Goal: Task Accomplishment & Management: Manage account settings

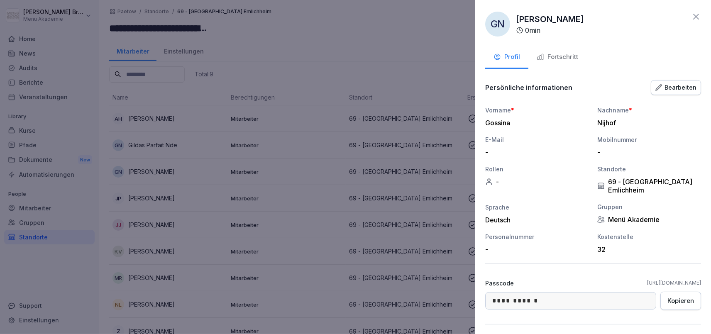
scroll to position [83, 0]
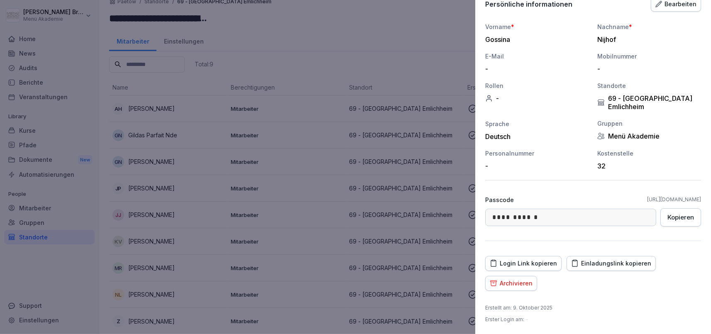
click at [59, 273] on div at bounding box center [355, 167] width 711 height 334
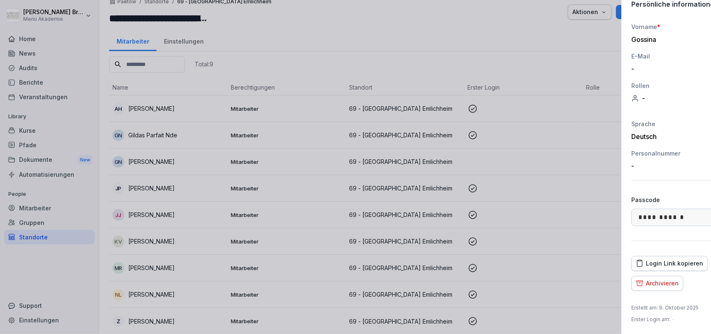
scroll to position [10, 0]
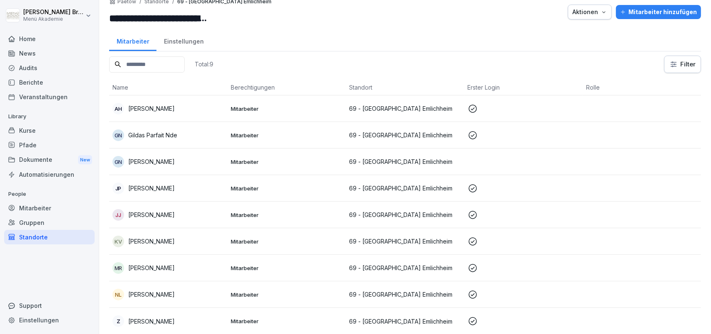
click at [55, 239] on div "Standorte" at bounding box center [49, 237] width 90 height 15
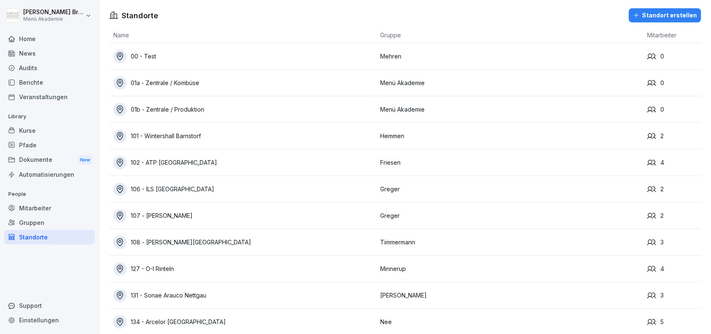
click at [55, 239] on div "Standorte" at bounding box center [49, 237] width 90 height 15
click at [51, 223] on div "Gruppen" at bounding box center [49, 222] width 90 height 15
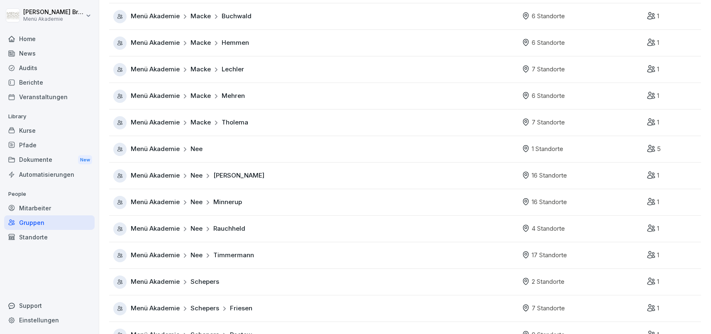
scroll to position [566, 0]
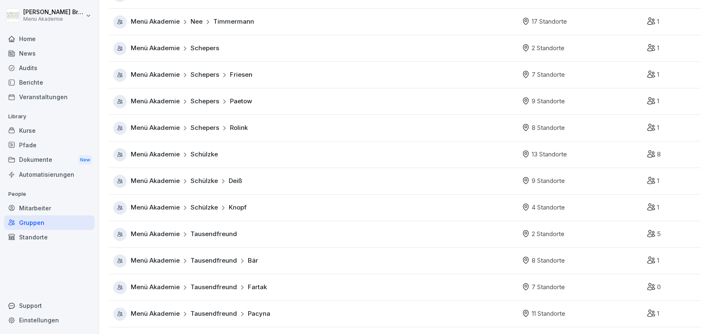
click at [142, 233] on span "Menü Akademie" at bounding box center [155, 234] width 49 height 10
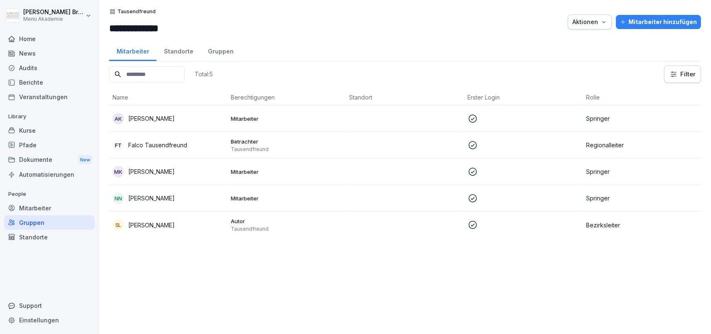
click at [155, 224] on p "Sebastian Lange" at bounding box center [151, 225] width 46 height 9
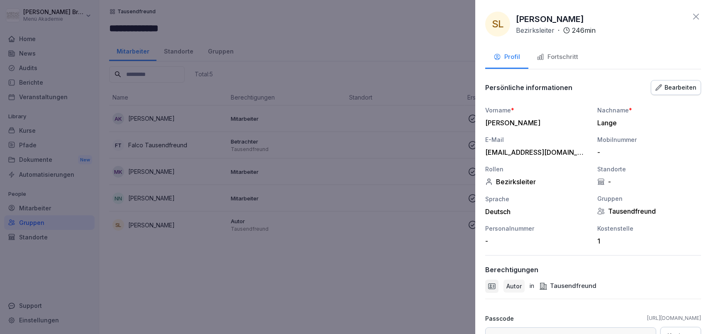
click at [666, 90] on div "Bearbeiten" at bounding box center [675, 87] width 41 height 9
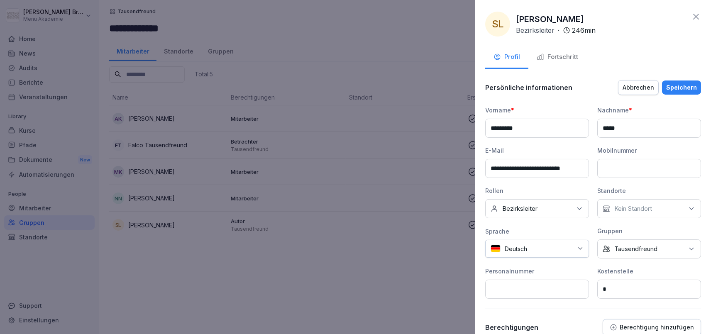
scroll to position [180, 0]
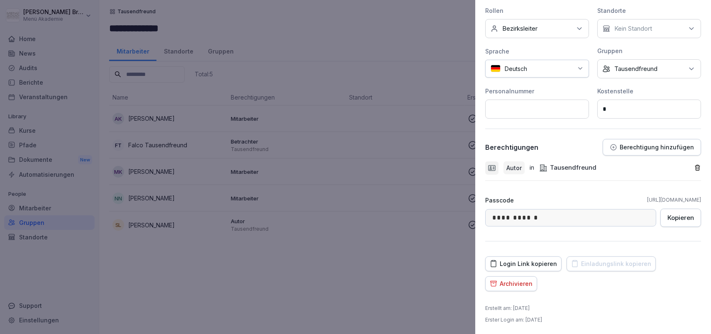
click at [645, 142] on button "Berechtigung hinzufügen" at bounding box center [652, 147] width 98 height 17
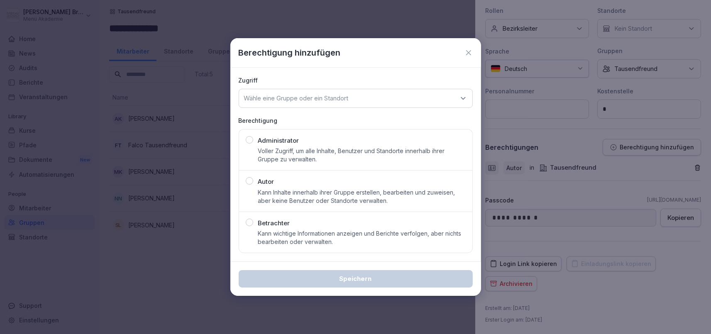
click at [384, 241] on p "Kann wichtige Informationen anzeigen und Berichte verfolgen, aber nichts bearbe…" at bounding box center [362, 237] width 208 height 17
click at [354, 101] on div "Wähle eine Gruppe oder ein Standort" at bounding box center [356, 98] width 234 height 19
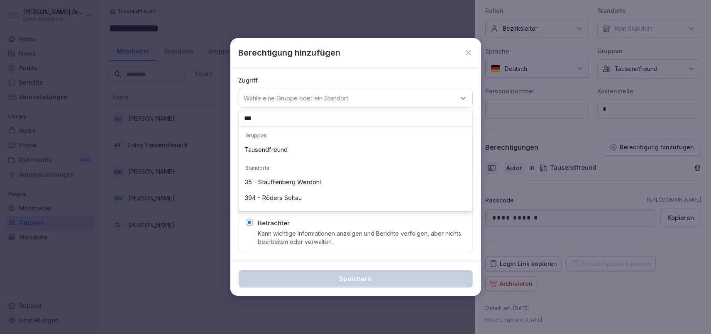
type input "***"
click at [286, 151] on div "Tausendfreund" at bounding box center [355, 150] width 229 height 16
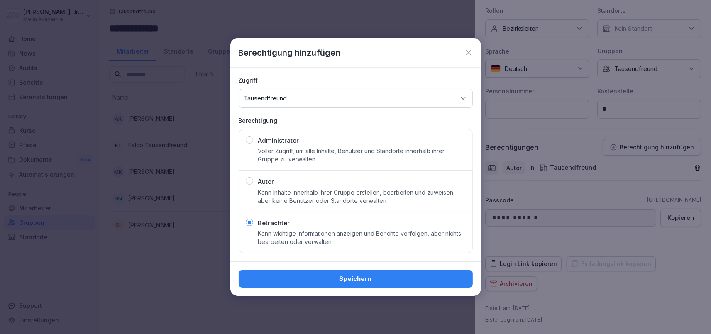
click at [344, 281] on div "Speichern" at bounding box center [355, 278] width 221 height 9
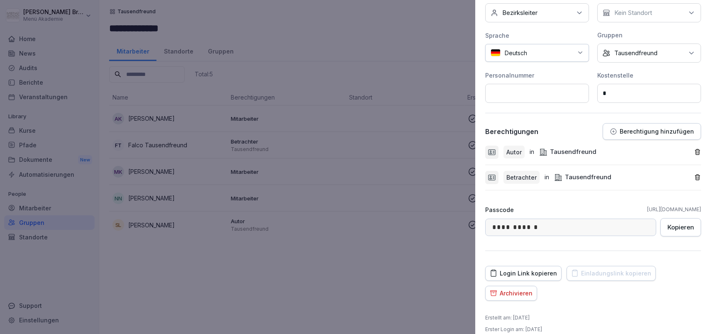
scroll to position [205, 0]
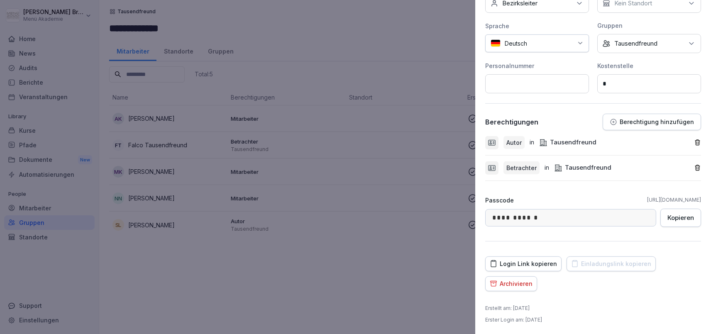
click at [695, 143] on icon "button" at bounding box center [697, 142] width 7 height 7
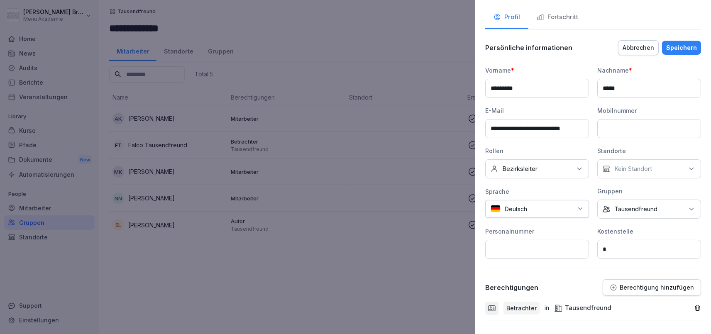
scroll to position [0, 0]
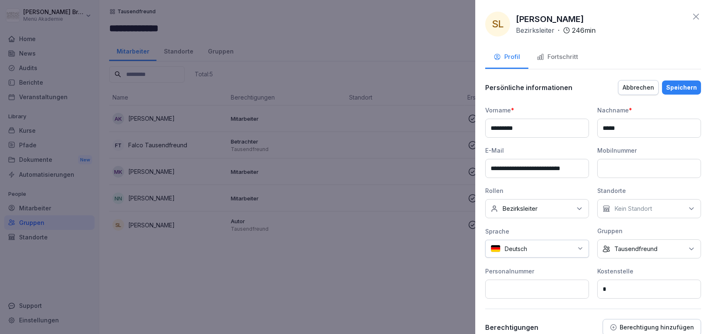
click at [688, 84] on div "Speichern" at bounding box center [681, 87] width 31 height 9
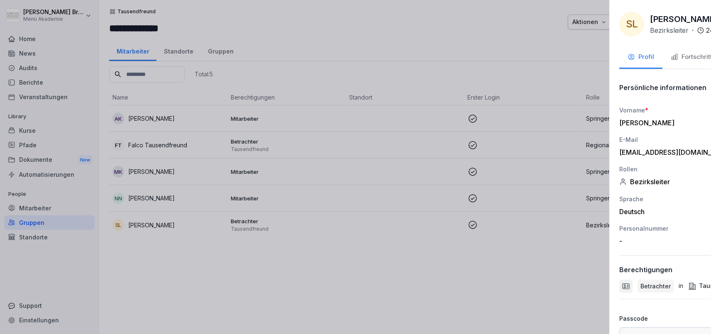
click at [266, 246] on div at bounding box center [355, 167] width 711 height 334
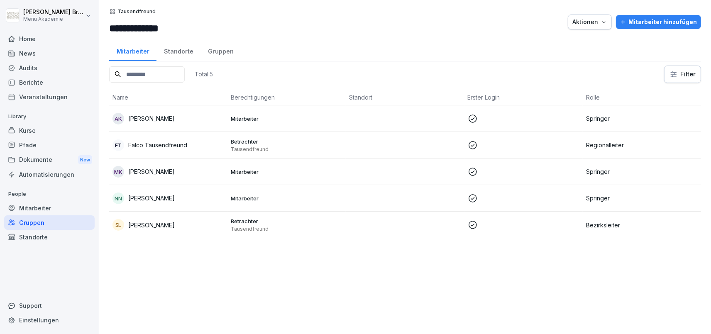
click at [208, 51] on div "Gruppen" at bounding box center [220, 50] width 40 height 21
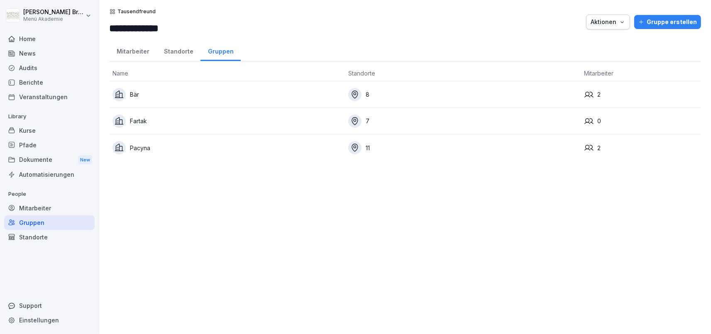
click at [181, 54] on div "Standorte" at bounding box center [178, 50] width 44 height 21
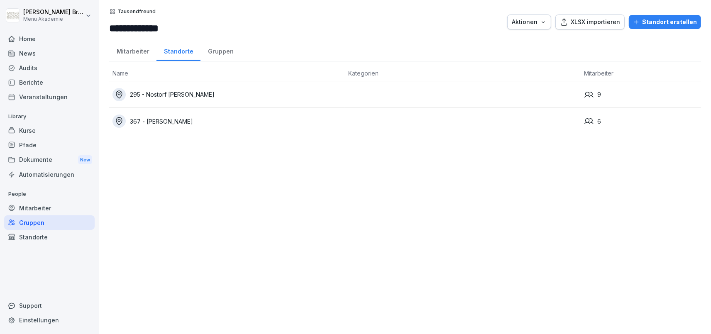
click at [675, 20] on div "Standort erstellen" at bounding box center [665, 21] width 64 height 9
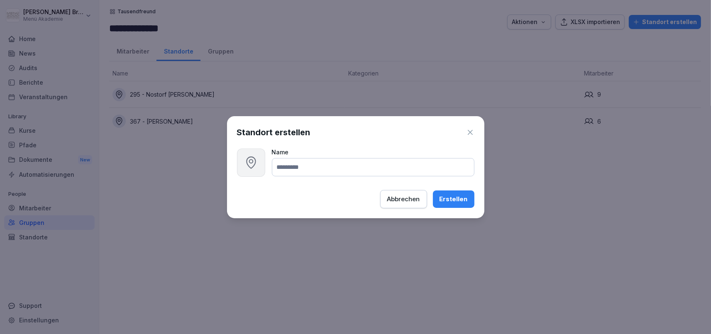
click at [394, 197] on div "Abbrechen" at bounding box center [403, 199] width 33 height 9
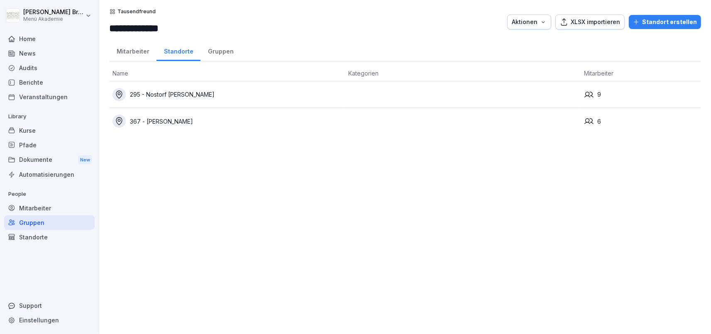
click at [34, 232] on div "Standorte" at bounding box center [49, 237] width 90 height 15
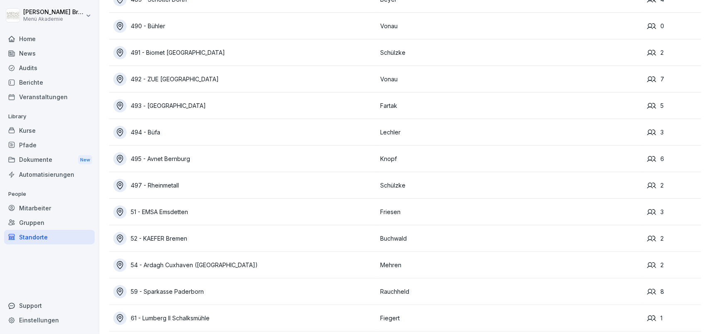
scroll to position [5984, 0]
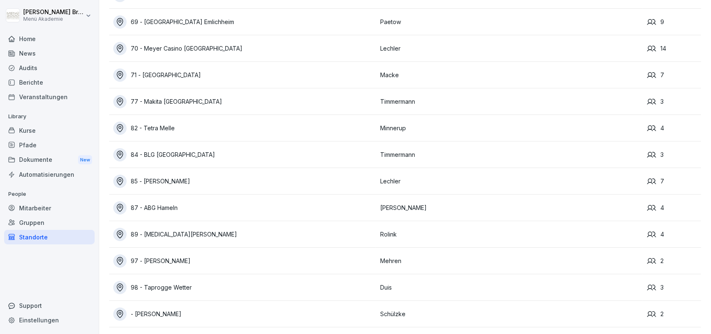
click at [173, 316] on div "- [PERSON_NAME]" at bounding box center [244, 314] width 263 height 13
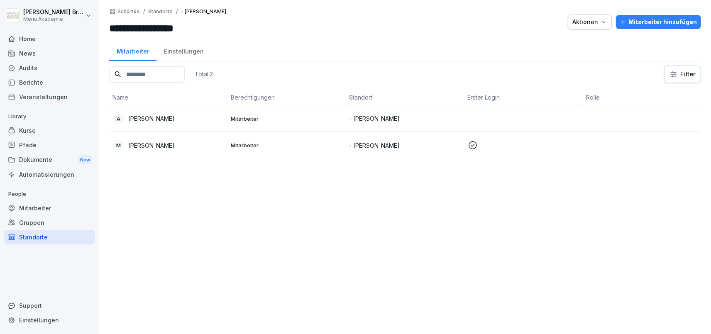
click at [24, 237] on div "Standorte" at bounding box center [49, 237] width 90 height 15
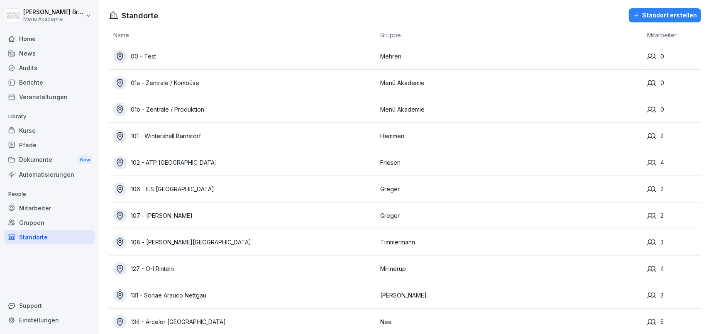
click at [33, 220] on div "Gruppen" at bounding box center [49, 222] width 90 height 15
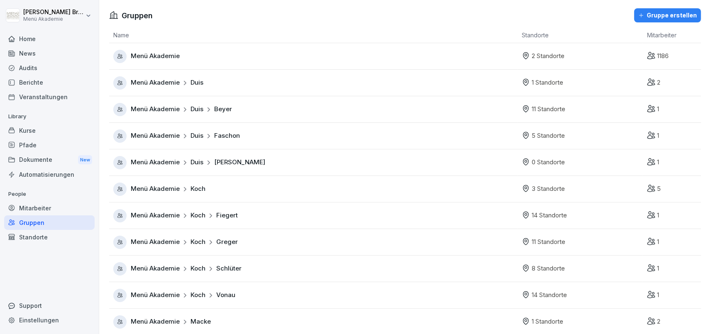
click at [31, 225] on div "Gruppen" at bounding box center [49, 222] width 90 height 15
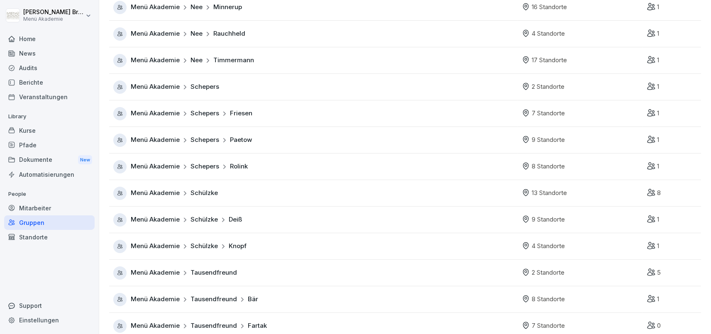
scroll to position [566, 0]
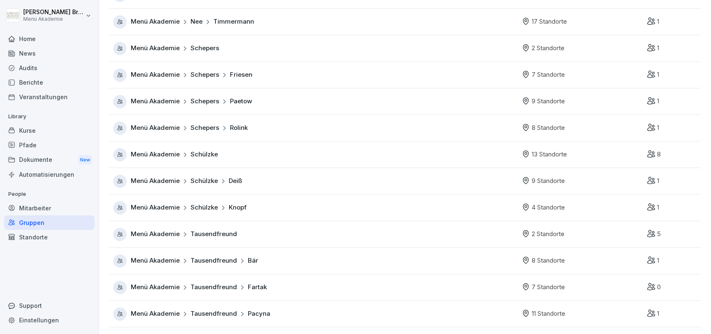
click at [161, 236] on span "Menü Akademie" at bounding box center [155, 234] width 49 height 10
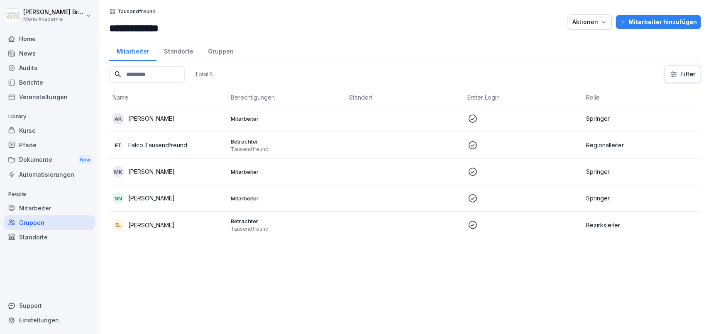
click at [212, 54] on div "Gruppen" at bounding box center [220, 50] width 40 height 21
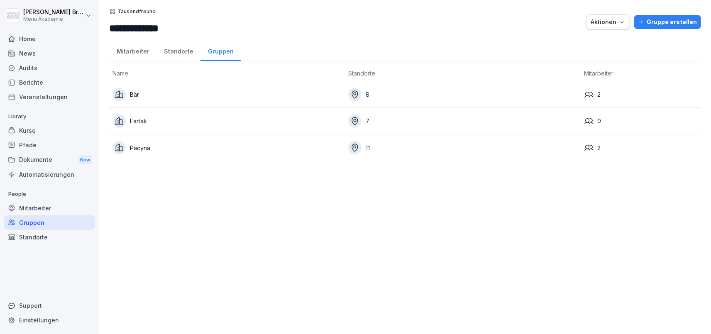
click at [178, 48] on div "Standorte" at bounding box center [178, 50] width 44 height 21
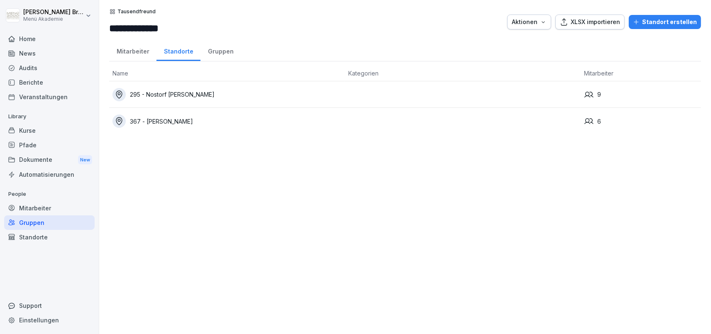
click at [650, 17] on button "Standort erstellen" at bounding box center [665, 22] width 72 height 14
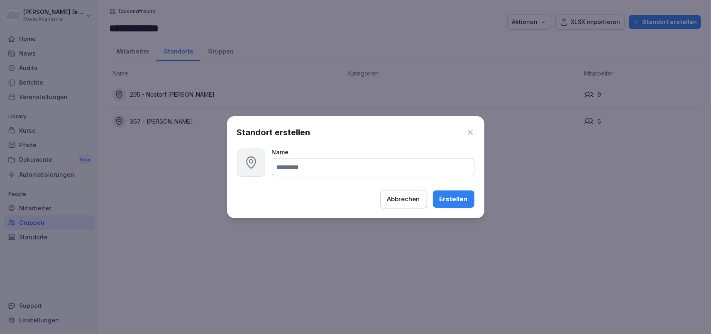
click at [391, 173] on input at bounding box center [373, 167] width 203 height 18
type input "**********"
click at [453, 201] on div "Erstellen" at bounding box center [453, 199] width 28 height 9
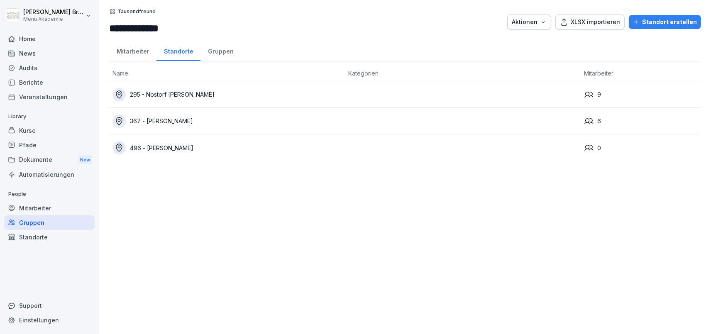
click at [162, 147] on div "496 - [PERSON_NAME]" at bounding box center [226, 147] width 229 height 13
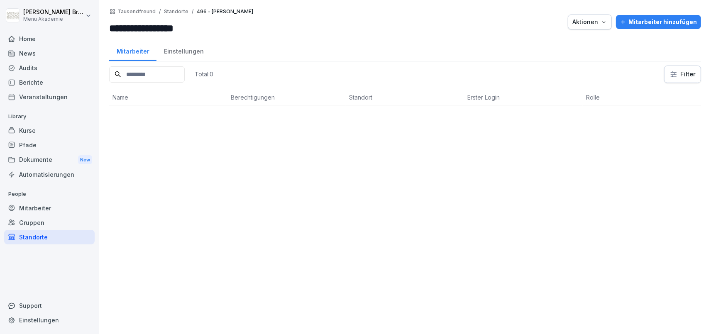
click at [34, 149] on div "Pfade" at bounding box center [49, 145] width 90 height 15
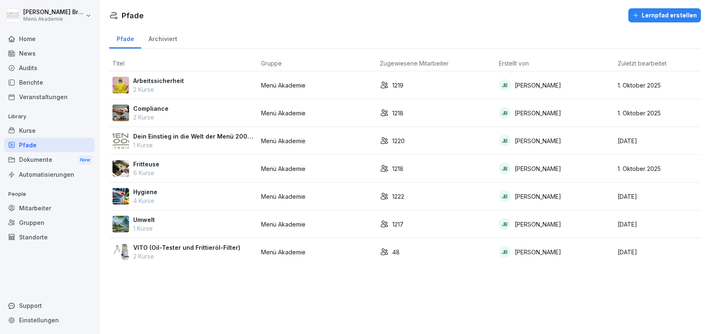
click at [168, 78] on p "Arbeitssicherheit" at bounding box center [158, 80] width 51 height 9
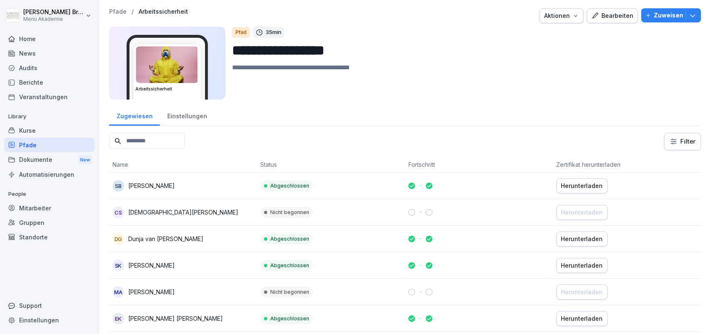
click at [620, 18] on div "Bearbeiten" at bounding box center [612, 15] width 42 height 9
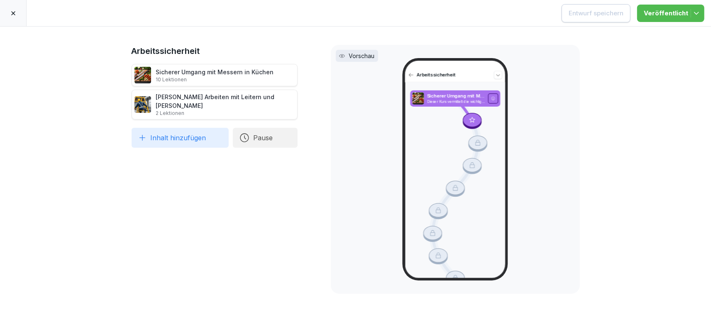
click at [7, 11] on div at bounding box center [13, 13] width 27 height 26
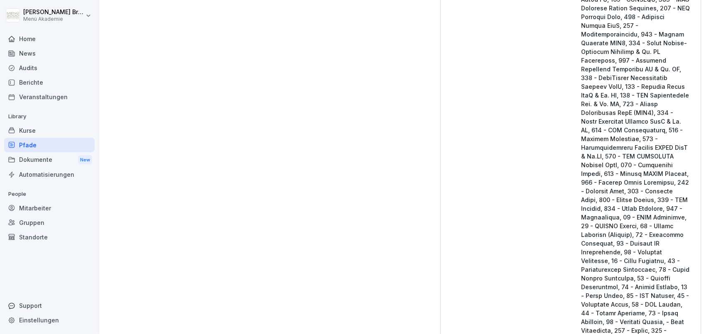
scroll to position [1726, 0]
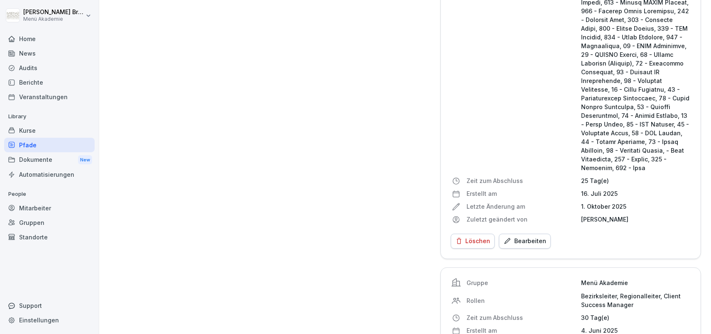
click at [542, 241] on div "Bearbeiten" at bounding box center [524, 241] width 43 height 9
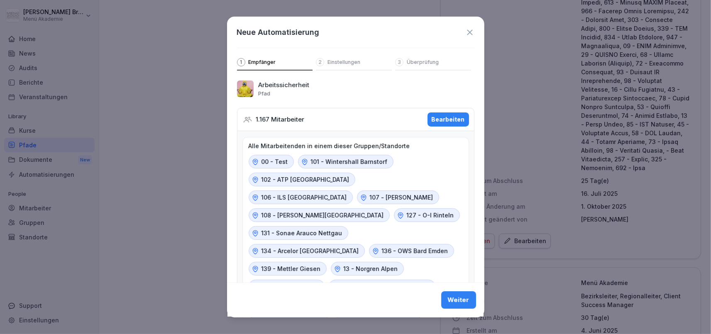
click at [452, 117] on div "Bearbeiten" at bounding box center [448, 119] width 33 height 9
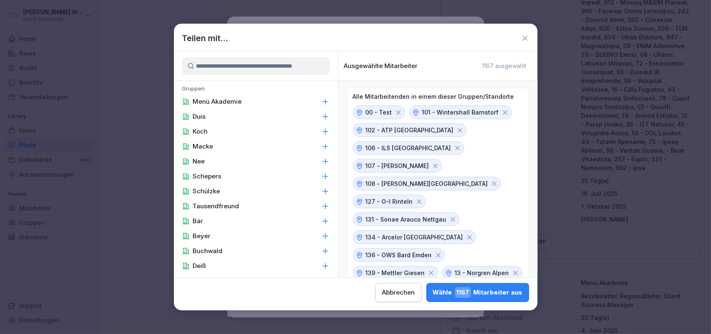
click at [254, 66] on input at bounding box center [255, 65] width 147 height 17
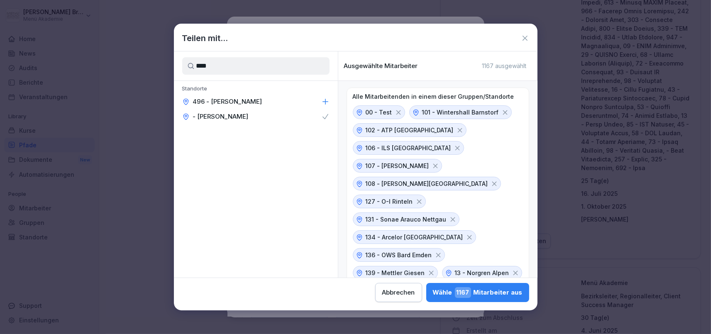
type input "****"
click at [325, 103] on icon at bounding box center [325, 102] width 8 height 8
click at [455, 292] on span "1167" at bounding box center [463, 292] width 16 height 11
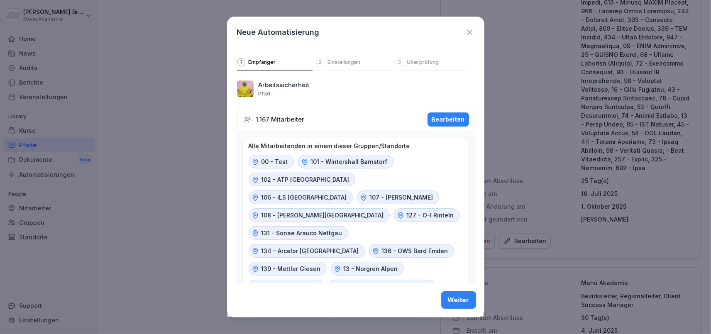
click at [452, 305] on div "Weiter" at bounding box center [459, 300] width 22 height 9
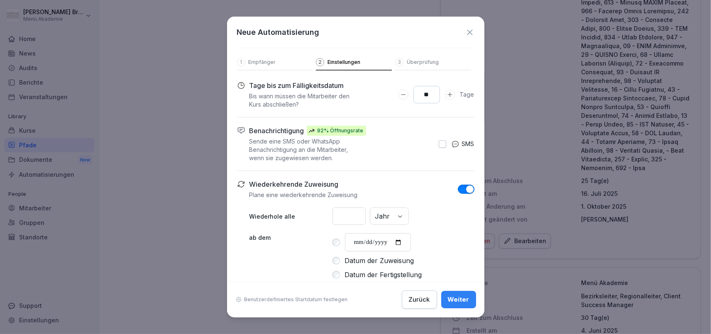
click at [452, 305] on button "Weiter" at bounding box center [458, 299] width 35 height 17
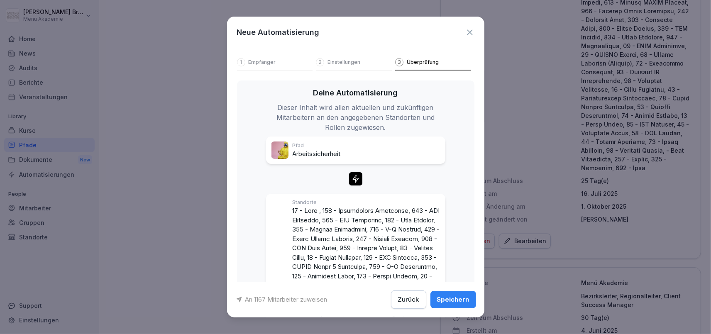
click at [452, 305] on button "Speichern" at bounding box center [453, 299] width 46 height 17
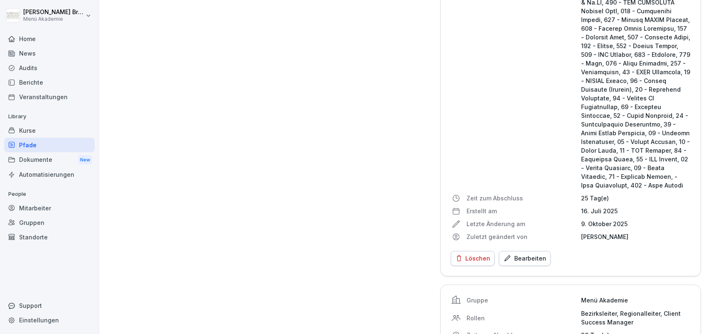
click at [49, 142] on div "Pfade" at bounding box center [49, 145] width 90 height 15
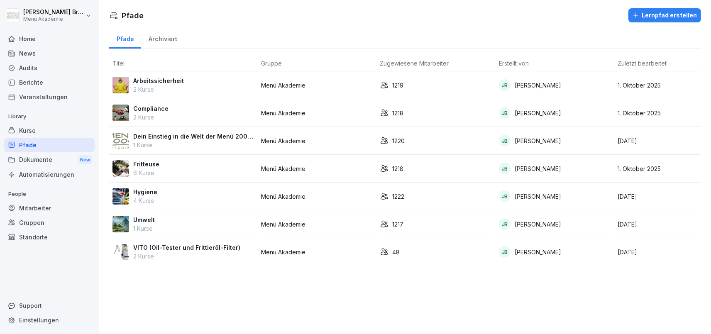
click at [142, 109] on p "Compliance" at bounding box center [150, 108] width 35 height 9
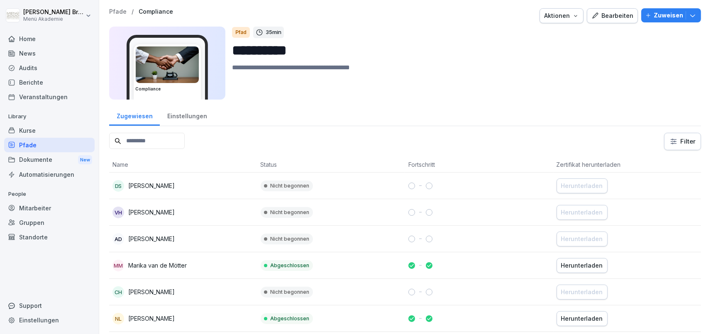
click at [181, 112] on div "Einstellungen" at bounding box center [187, 115] width 54 height 21
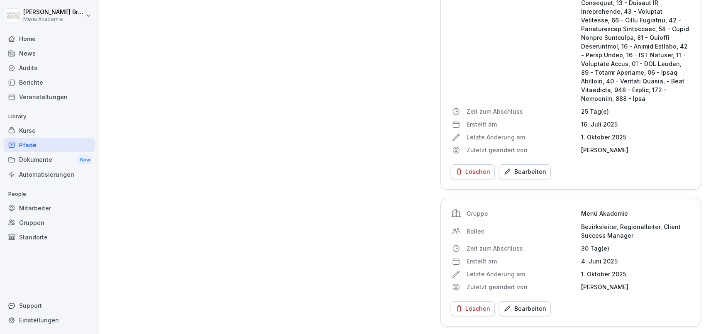
click at [540, 166] on button "Bearbeiten" at bounding box center [525, 171] width 52 height 15
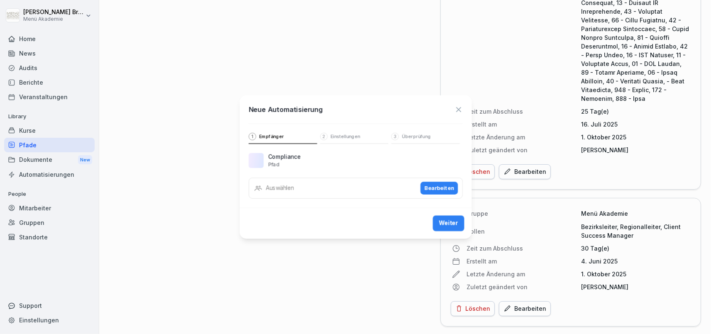
scroll to position [1795, 0]
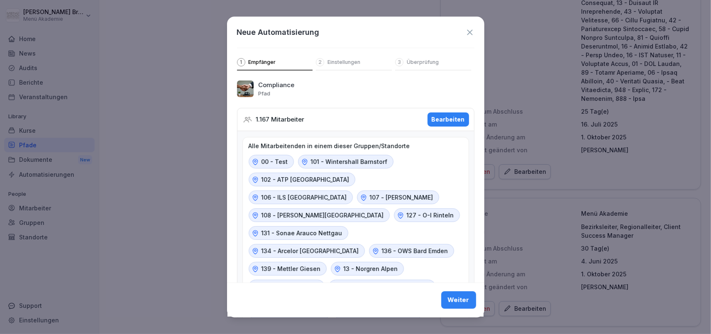
click at [458, 124] on div "Bearbeiten" at bounding box center [448, 119] width 33 height 9
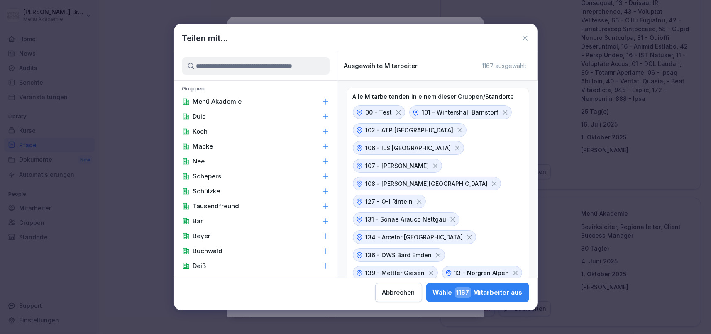
click at [218, 63] on input at bounding box center [255, 65] width 147 height 17
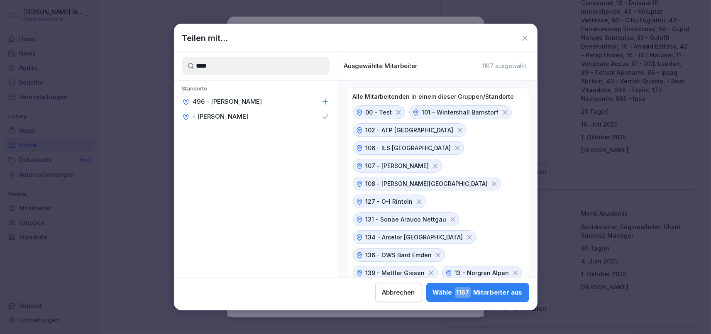
type input "****"
click at [322, 101] on icon at bounding box center [325, 102] width 8 height 8
click at [433, 291] on div "Wähle 1167 Mitarbeiter aus" at bounding box center [478, 292] width 90 height 11
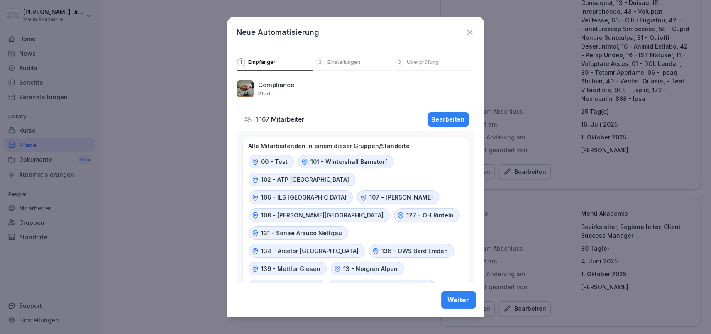
click at [476, 301] on button "Weiter" at bounding box center [458, 300] width 35 height 17
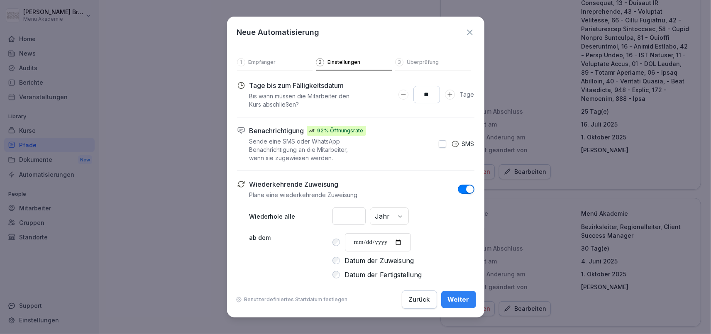
click at [471, 300] on button "Weiter" at bounding box center [458, 299] width 35 height 17
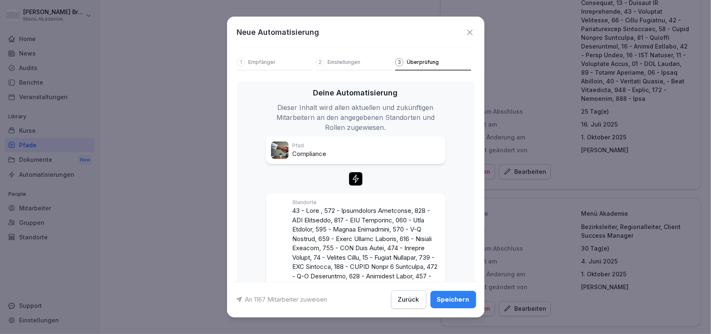
click at [471, 300] on button "Speichern" at bounding box center [453, 299] width 46 height 17
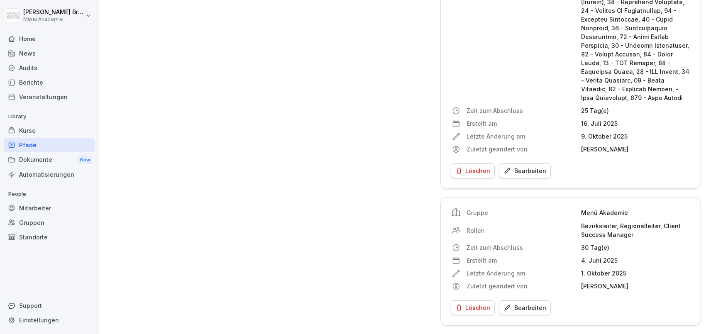
drag, startPoint x: 29, startPoint y: 143, endPoint x: 171, endPoint y: 161, distance: 143.6
click at [29, 143] on div "Pfade" at bounding box center [49, 145] width 90 height 15
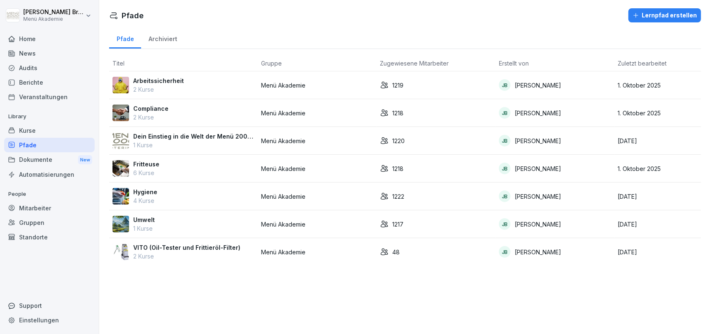
click at [158, 138] on p "Dein Einstieg in die Welt der Menü 2000 Akademie" at bounding box center [193, 136] width 121 height 9
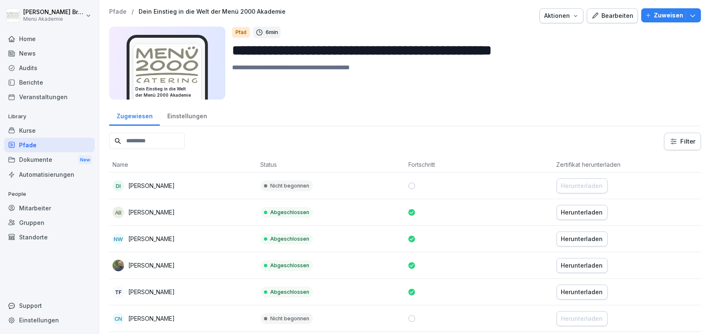
click at [599, 17] on icon "button" at bounding box center [594, 15] width 7 height 7
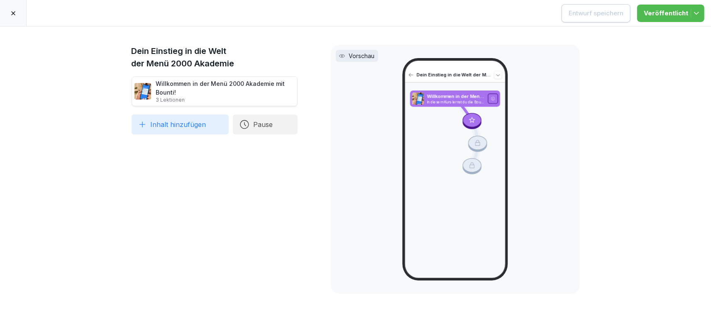
click at [8, 11] on div at bounding box center [13, 13] width 27 height 26
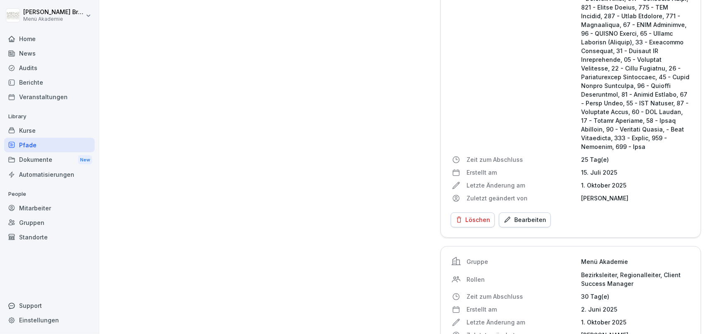
click at [539, 215] on div "Bearbeiten" at bounding box center [524, 219] width 43 height 9
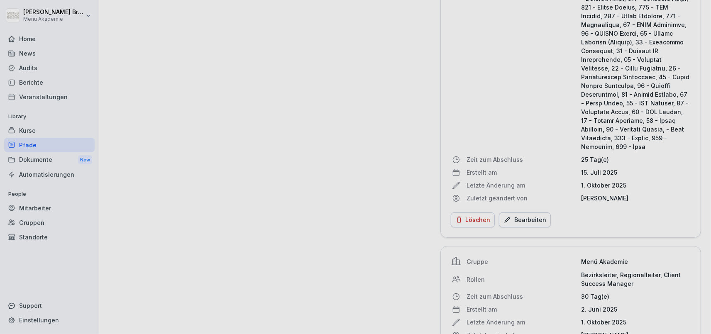
scroll to position [1726, 0]
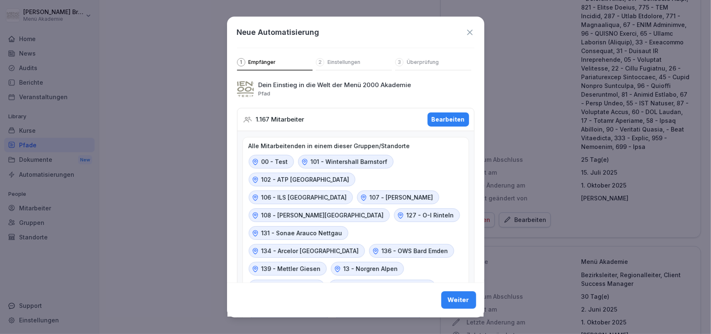
click at [451, 116] on div "Bearbeiten" at bounding box center [448, 119] width 33 height 9
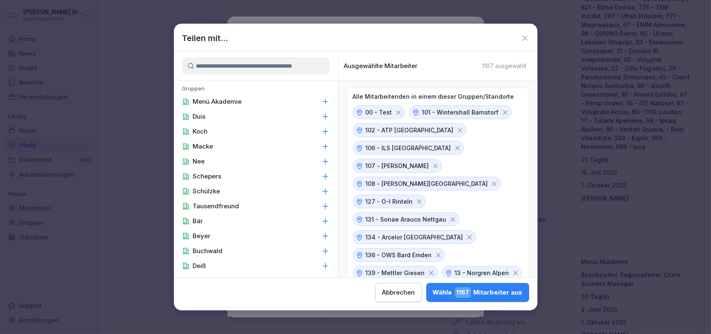
click at [251, 66] on input at bounding box center [255, 65] width 147 height 17
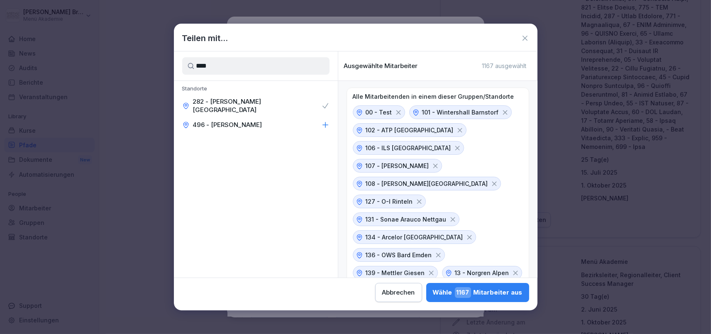
type input "****"
click at [258, 117] on div "496 - [PERSON_NAME]" at bounding box center [256, 124] width 164 height 15
click at [433, 295] on div "Wähle 1167 Mitarbeiter aus" at bounding box center [478, 292] width 90 height 11
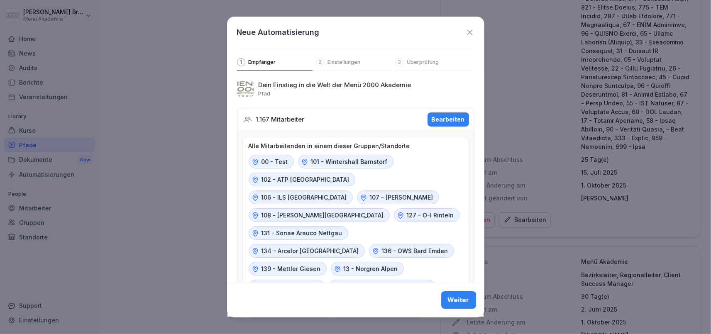
click at [464, 303] on div "Weiter" at bounding box center [459, 300] width 22 height 9
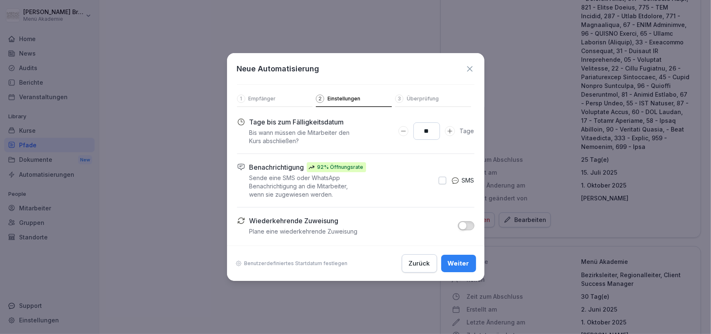
click at [464, 260] on div "Weiter" at bounding box center [459, 263] width 22 height 9
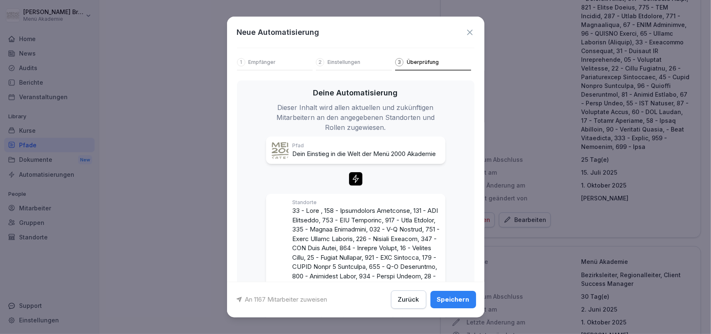
click at [461, 295] on div "Speichern" at bounding box center [453, 299] width 32 height 9
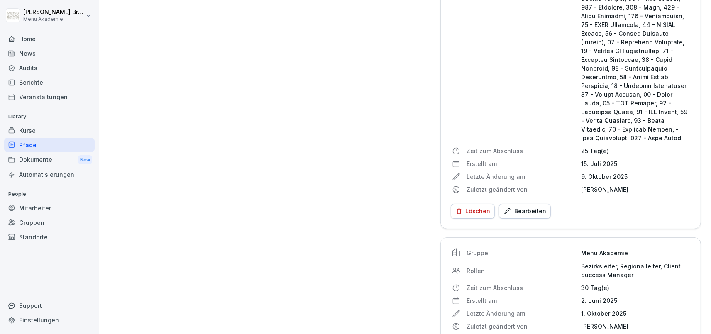
click at [44, 136] on div "Kurse" at bounding box center [49, 130] width 90 height 15
click at [42, 145] on div "Pfade" at bounding box center [49, 145] width 90 height 15
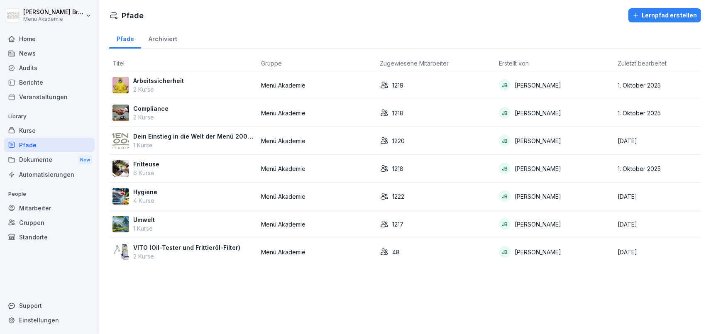
click at [150, 168] on p "Fritteuse" at bounding box center [146, 164] width 26 height 9
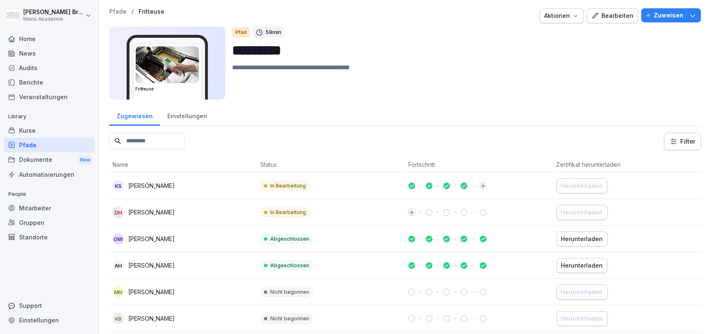
click at [192, 113] on div "Einstellungen" at bounding box center [187, 115] width 54 height 21
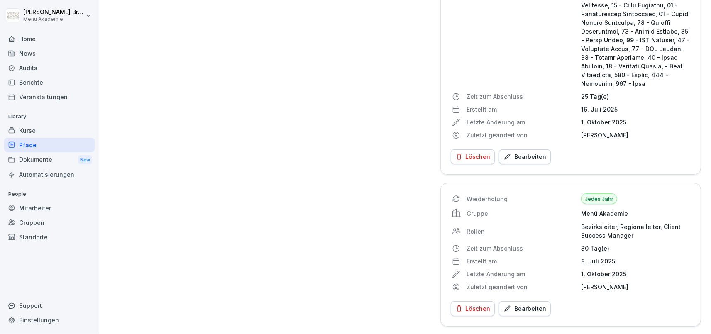
click at [529, 156] on div "Bearbeiten" at bounding box center [524, 156] width 43 height 9
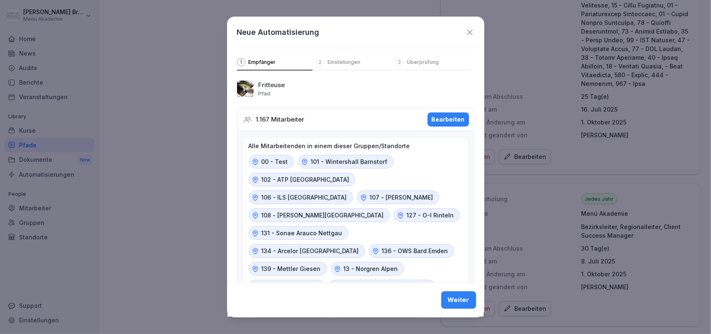
click at [447, 119] on div "Bearbeiten" at bounding box center [448, 119] width 33 height 9
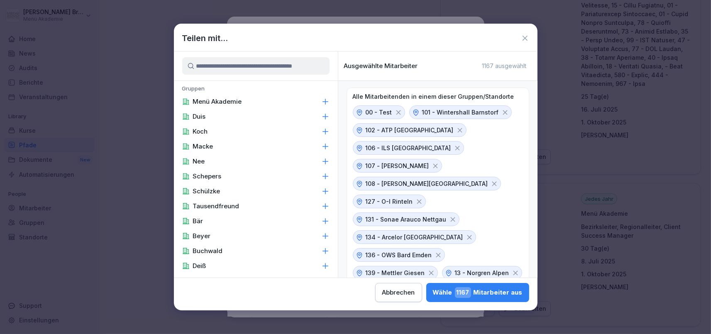
click at [276, 65] on input at bounding box center [255, 65] width 147 height 17
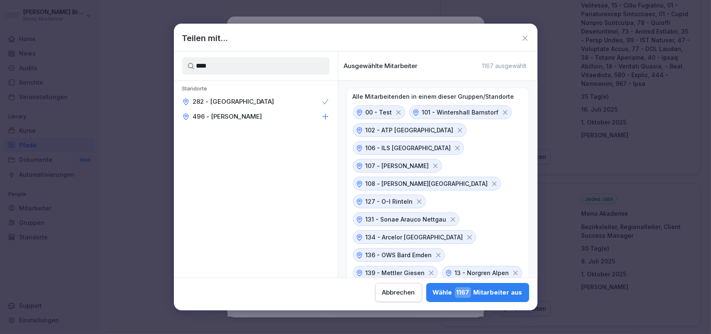
type input "****"
click at [308, 118] on div "496 - [PERSON_NAME]" at bounding box center [256, 116] width 164 height 15
click at [433, 288] on div "Wähle 1167 Mitarbeiter aus" at bounding box center [478, 292] width 90 height 11
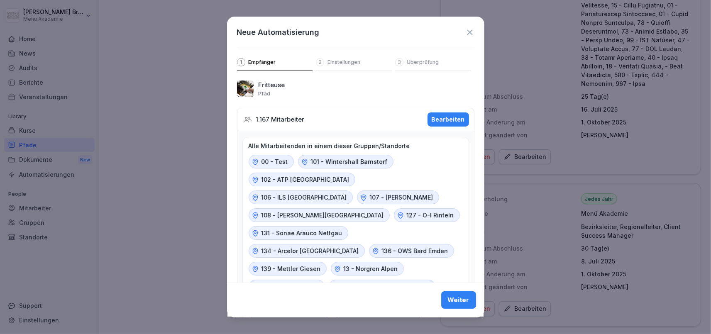
click at [459, 299] on div "Weiter" at bounding box center [459, 300] width 22 height 9
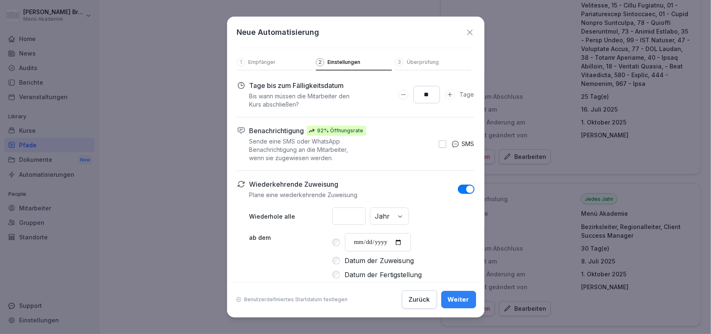
click at [459, 299] on div "Weiter" at bounding box center [459, 299] width 22 height 9
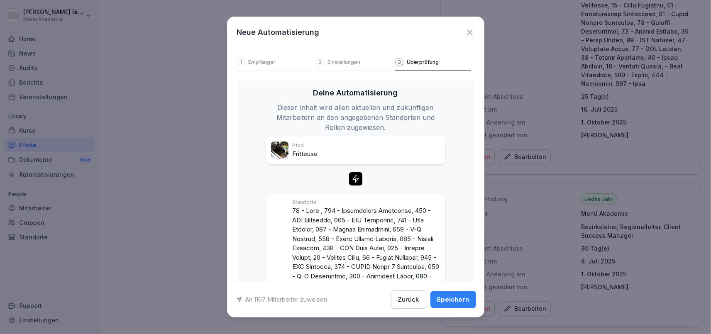
click at [459, 299] on div "Speichern" at bounding box center [453, 299] width 32 height 9
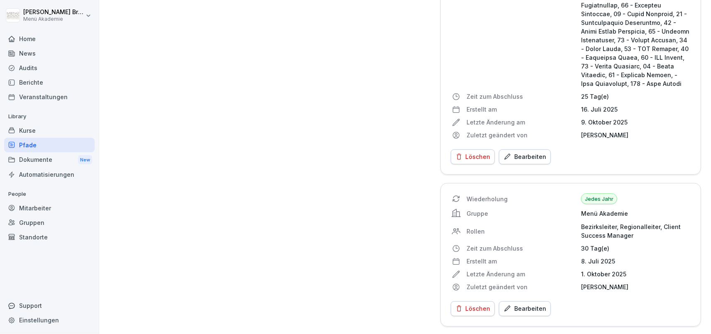
click at [59, 149] on div "Pfade" at bounding box center [49, 145] width 90 height 15
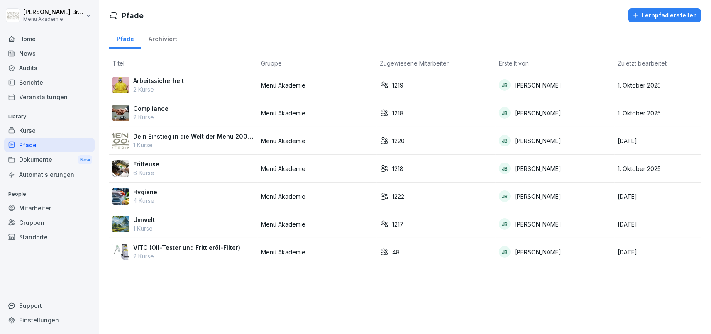
click at [147, 192] on p "Hygiene" at bounding box center [145, 192] width 24 height 9
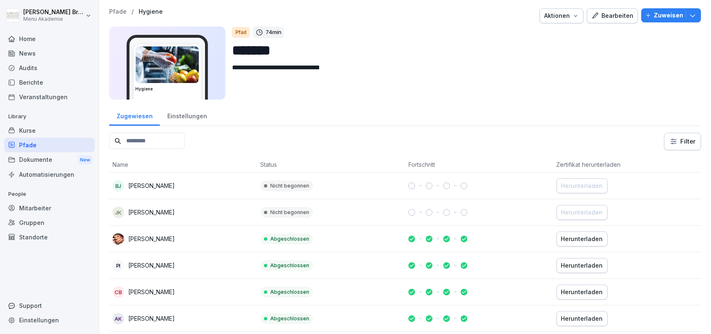
click at [595, 13] on button "Bearbeiten" at bounding box center [612, 15] width 51 height 15
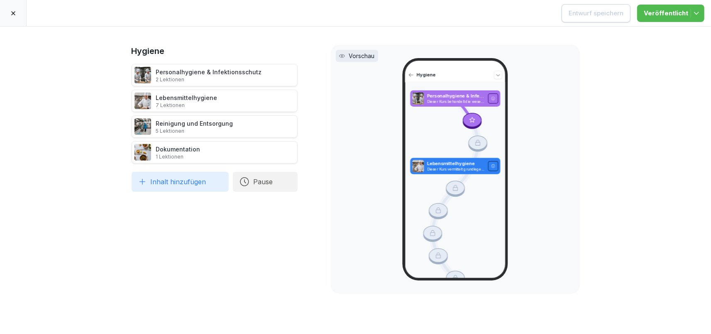
click at [18, 9] on div at bounding box center [13, 13] width 27 height 26
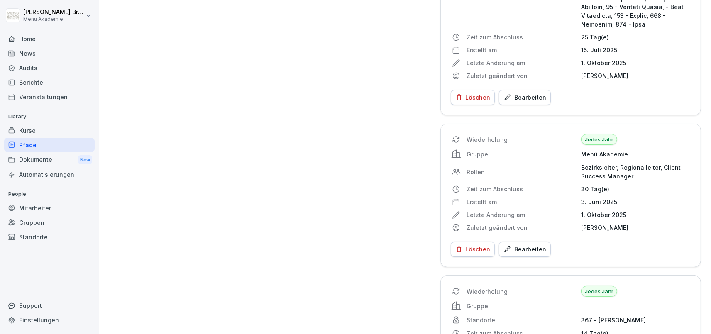
click at [530, 103] on button "Bearbeiten" at bounding box center [525, 97] width 52 height 15
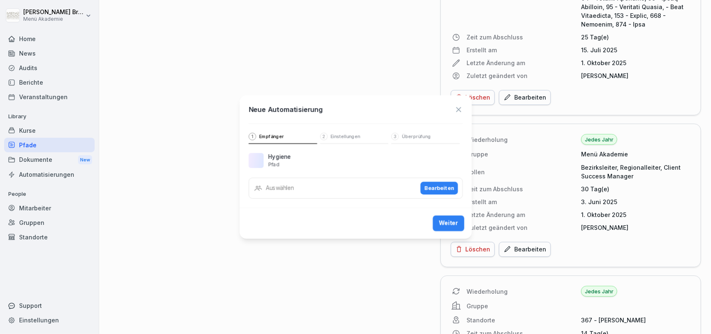
scroll to position [1869, 0]
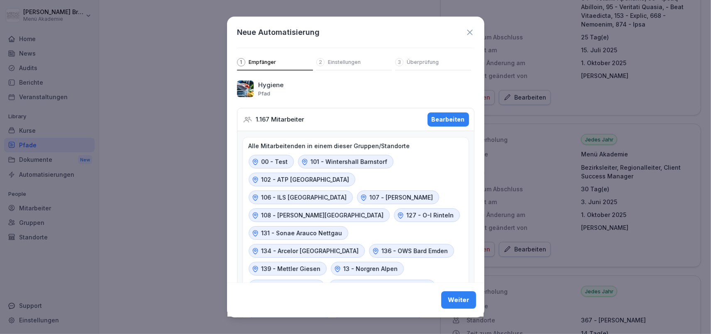
click at [435, 122] on div "Bearbeiten" at bounding box center [448, 119] width 33 height 9
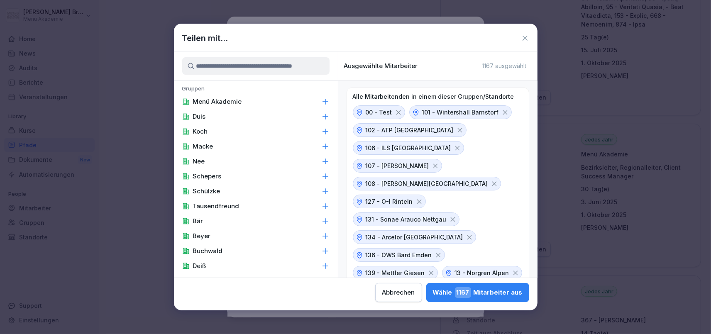
click at [265, 69] on input at bounding box center [255, 65] width 147 height 17
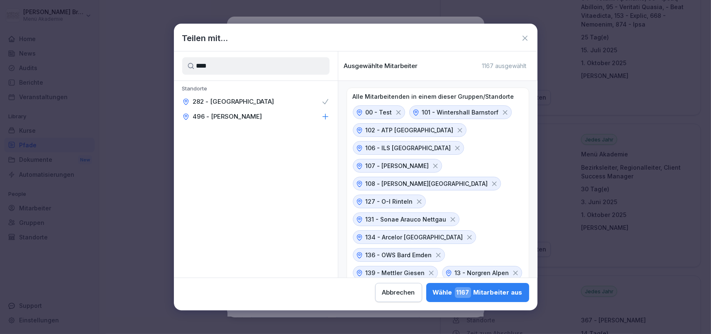
type input "****"
click at [250, 115] on div "496 - [PERSON_NAME]" at bounding box center [256, 116] width 164 height 15
click at [433, 296] on div "Wähle 1167 Mitarbeiter aus" at bounding box center [478, 292] width 90 height 11
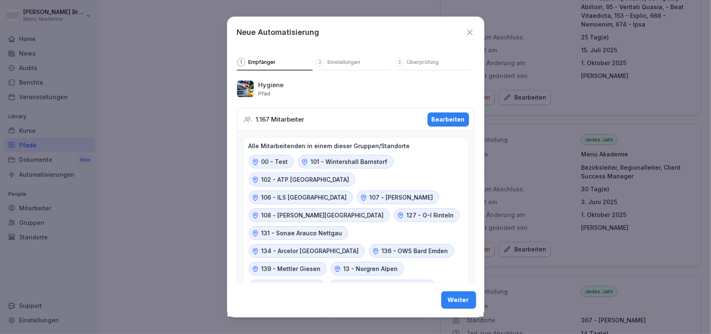
click at [471, 303] on button "Weiter" at bounding box center [458, 300] width 35 height 17
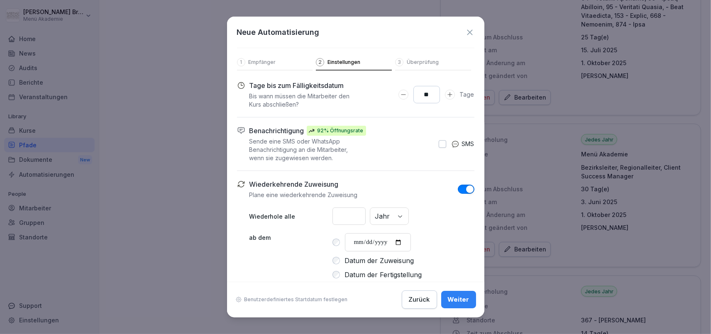
click at [471, 303] on button "Weiter" at bounding box center [458, 299] width 35 height 17
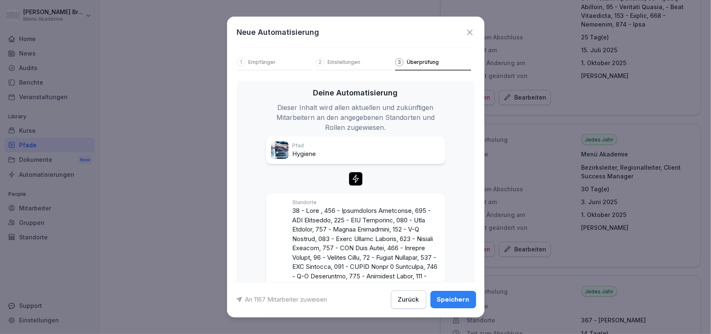
click at [464, 301] on div "Speichern" at bounding box center [453, 299] width 32 height 9
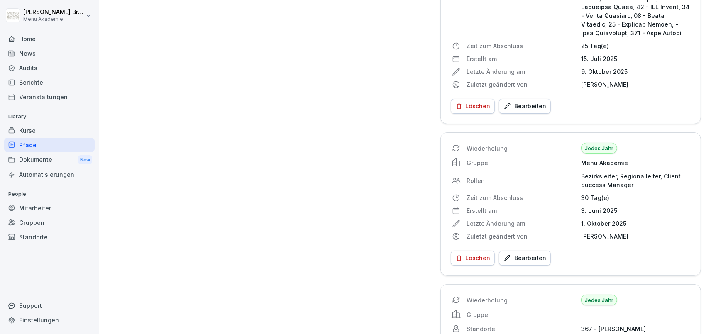
click at [39, 147] on div "Pfade" at bounding box center [49, 145] width 90 height 15
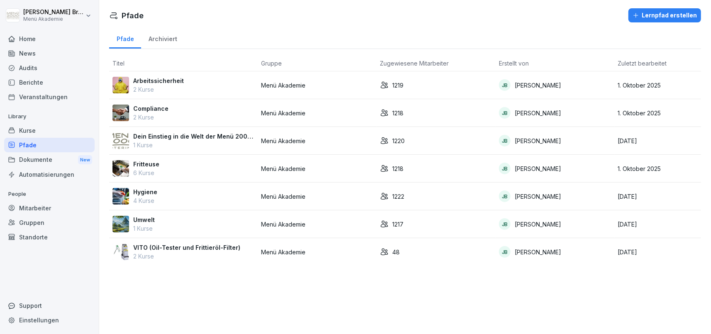
click at [149, 218] on p "Umwelt" at bounding box center [144, 219] width 22 height 9
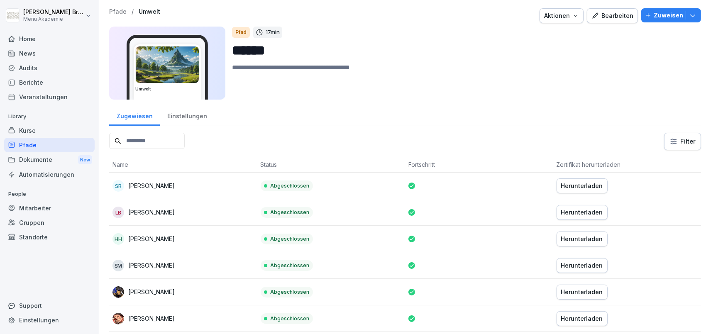
click at [167, 114] on div "Einstellungen" at bounding box center [187, 115] width 54 height 21
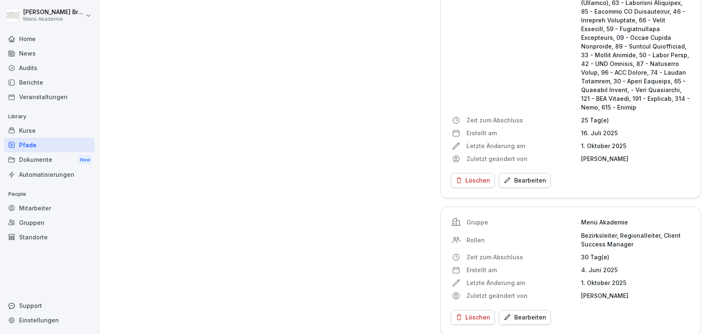
click at [534, 176] on div "Bearbeiten" at bounding box center [524, 180] width 43 height 9
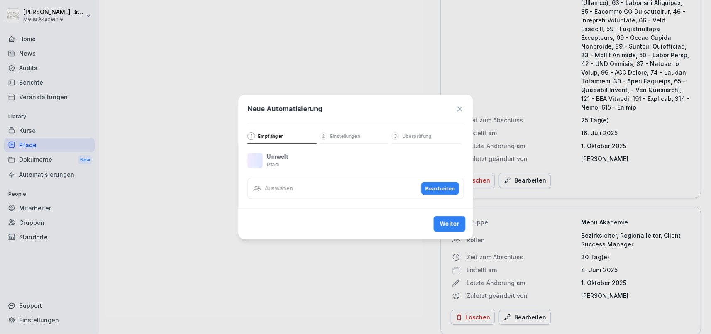
scroll to position [1786, 0]
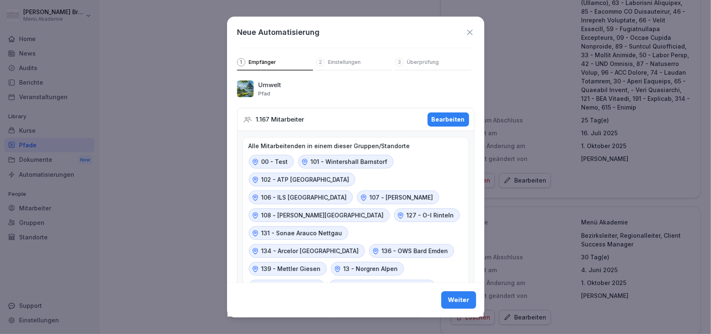
click at [455, 121] on div "Bearbeiten" at bounding box center [448, 119] width 33 height 9
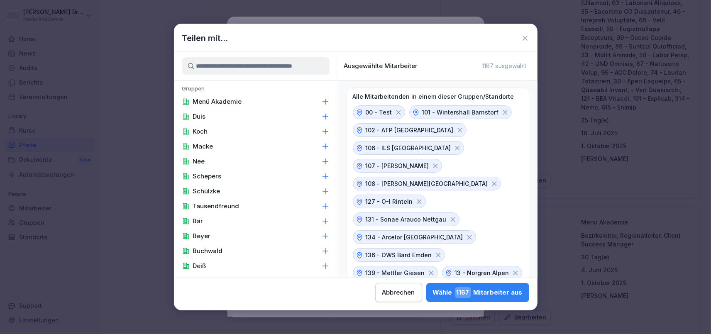
click at [292, 68] on input at bounding box center [255, 65] width 147 height 17
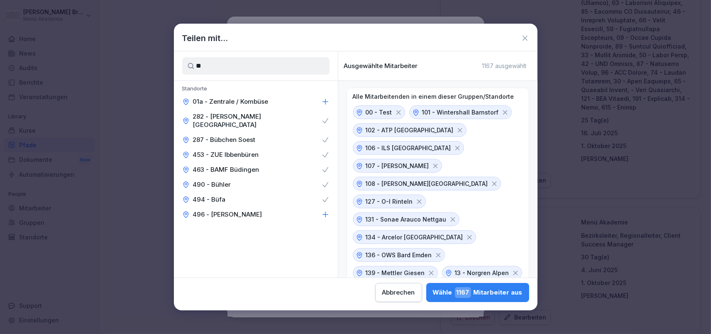
type input "**"
click at [327, 210] on icon at bounding box center [325, 214] width 8 height 8
click at [426, 286] on button "Wähle 1167 Mitarbeiter aus" at bounding box center [477, 292] width 103 height 19
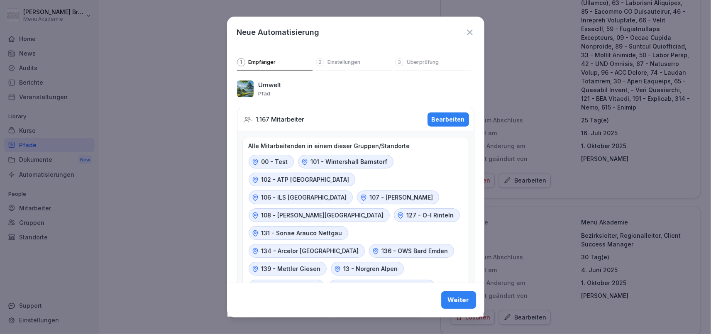
click at [464, 296] on div "Weiter" at bounding box center [459, 300] width 22 height 9
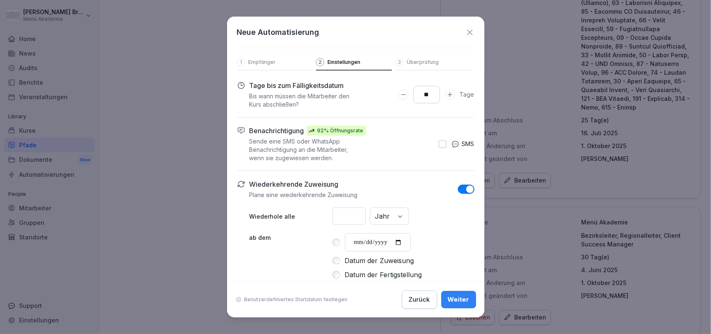
click at [464, 296] on div "Weiter" at bounding box center [459, 299] width 22 height 9
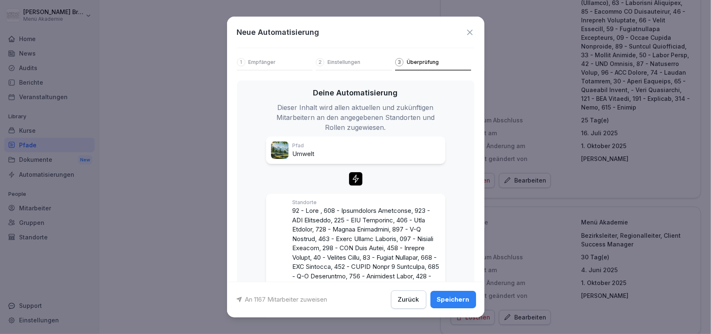
click at [464, 296] on div "Speichern" at bounding box center [453, 299] width 32 height 9
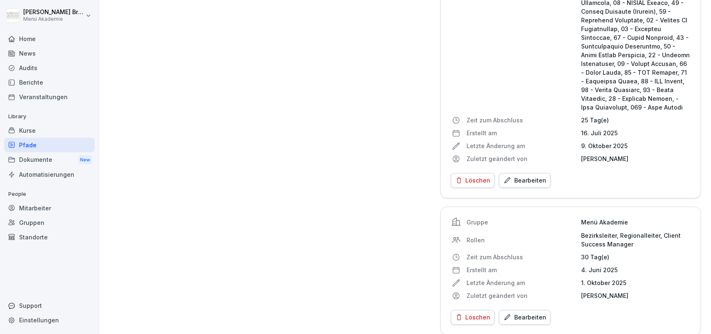
click at [35, 148] on div "Pfade" at bounding box center [49, 145] width 90 height 15
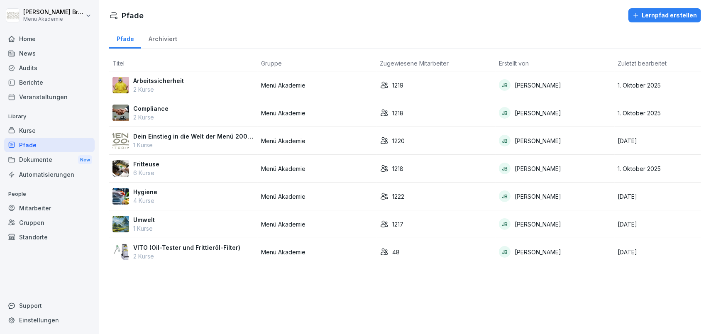
click at [155, 215] on td "Umwelt 1 Kurse" at bounding box center [183, 224] width 149 height 28
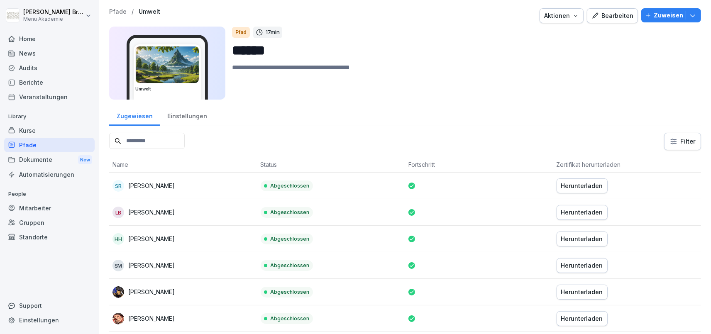
click at [195, 117] on div "Einstellungen" at bounding box center [187, 115] width 54 height 21
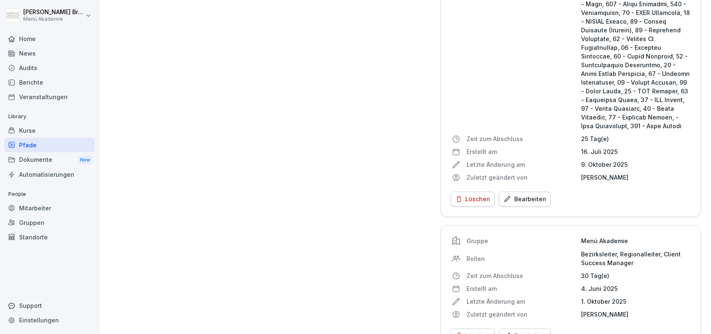
scroll to position [1773, 0]
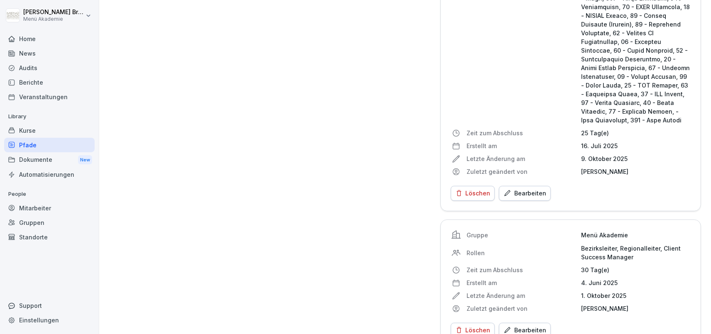
click at [45, 144] on div "Pfade" at bounding box center [49, 145] width 90 height 15
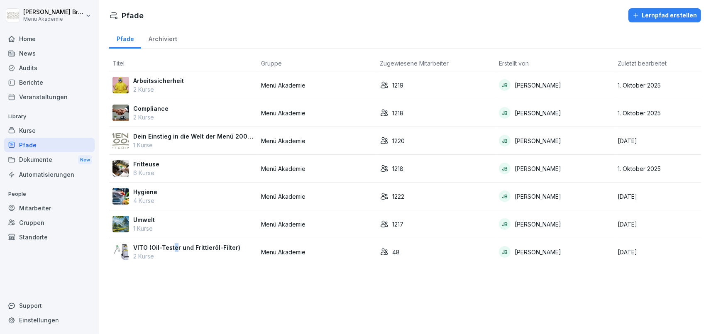
click at [175, 251] on p "VITO (Oil-Tester und Frittieröl-Filter)" at bounding box center [186, 247] width 107 height 9
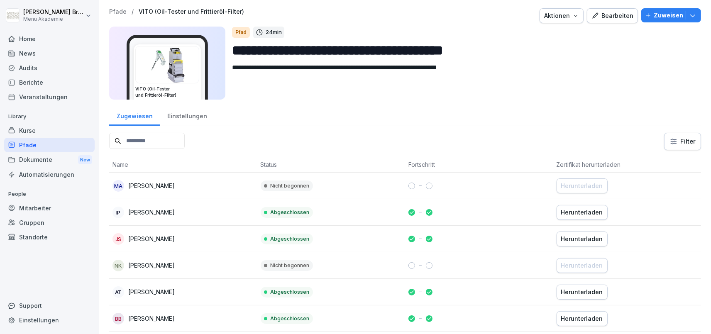
click at [45, 237] on div "Standorte" at bounding box center [49, 237] width 90 height 15
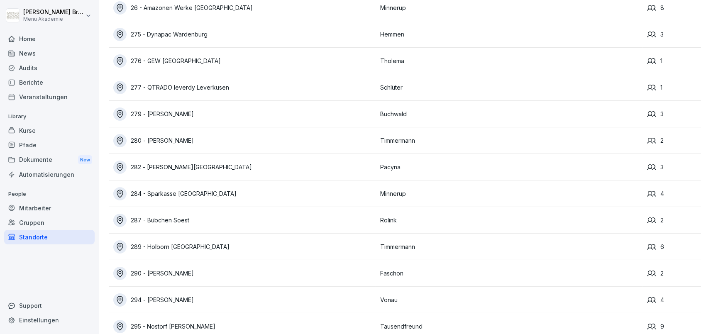
scroll to position [5626, 0]
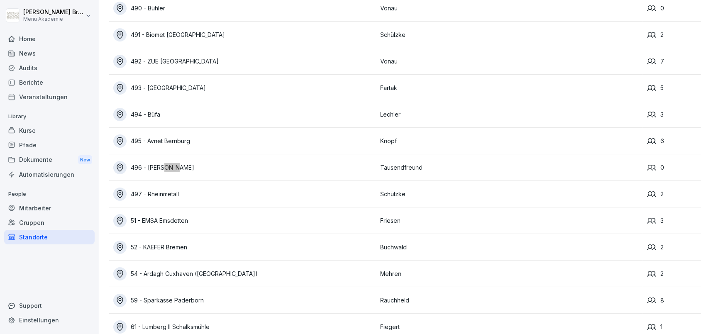
click at [175, 167] on div "496 - [PERSON_NAME]" at bounding box center [244, 167] width 263 height 13
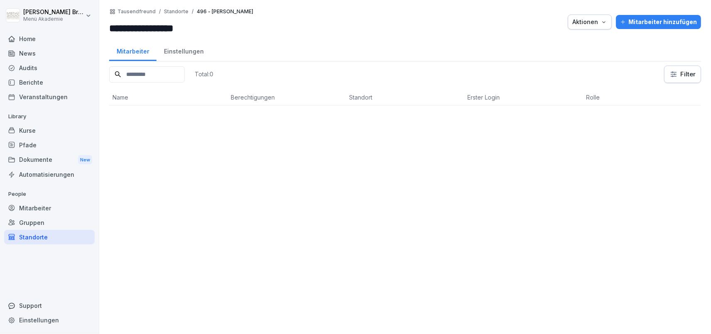
click at [664, 23] on div "Mitarbeiter hinzufügen" at bounding box center [658, 21] width 77 height 9
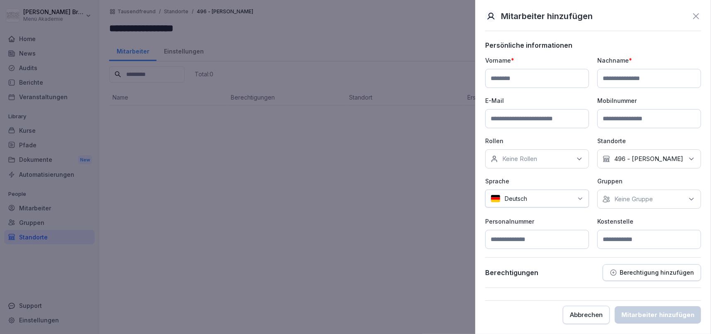
click at [519, 82] on input at bounding box center [537, 78] width 104 height 19
type input "*******"
type input "****"
click at [654, 203] on div "Keine Gruppe" at bounding box center [649, 199] width 104 height 19
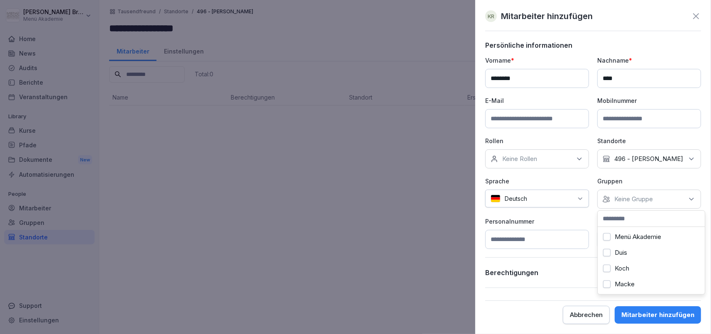
click at [625, 234] on label "Menü Akademie" at bounding box center [638, 236] width 46 height 7
click at [569, 221] on p "Personalnummer" at bounding box center [537, 221] width 104 height 9
click at [635, 241] on input at bounding box center [649, 239] width 104 height 19
type input "***"
click at [652, 314] on div "Mitarbeiter hinzufügen" at bounding box center [657, 314] width 73 height 9
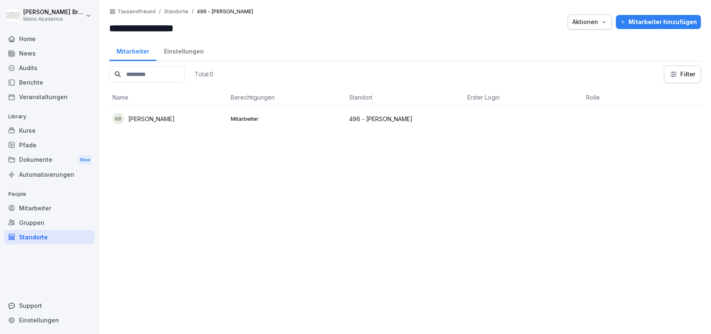
click at [686, 22] on div "Mitarbeiter hinzufügen" at bounding box center [658, 21] width 77 height 9
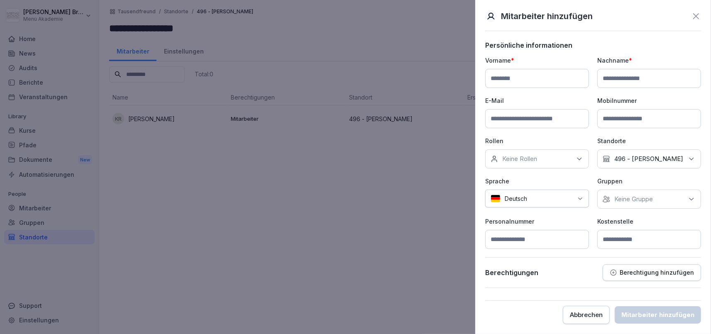
click at [527, 77] on input at bounding box center [537, 78] width 104 height 19
type input "****"
type input "*******"
click at [615, 238] on input at bounding box center [649, 239] width 104 height 19
type input "***"
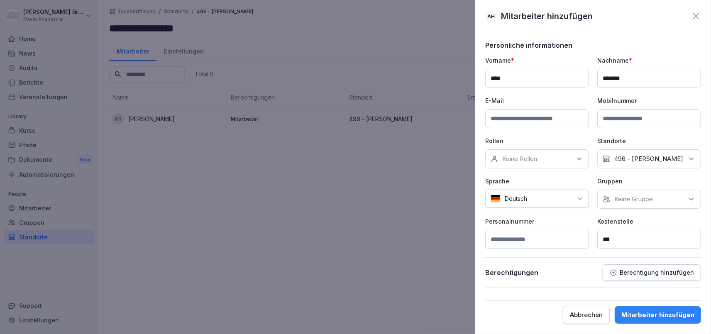
click at [683, 207] on div "Keine Gruppe" at bounding box center [649, 199] width 104 height 19
click at [637, 238] on label "Menü Akademie" at bounding box center [638, 236] width 46 height 7
click at [655, 311] on div "Mitarbeiter hinzufügen" at bounding box center [657, 314] width 73 height 9
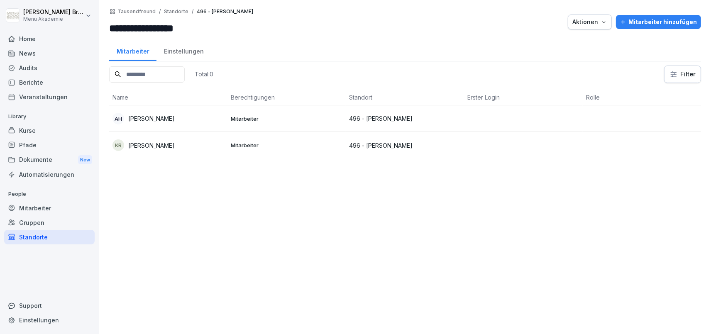
click at [664, 24] on div "Mitarbeiter hinzufügen" at bounding box center [658, 21] width 77 height 9
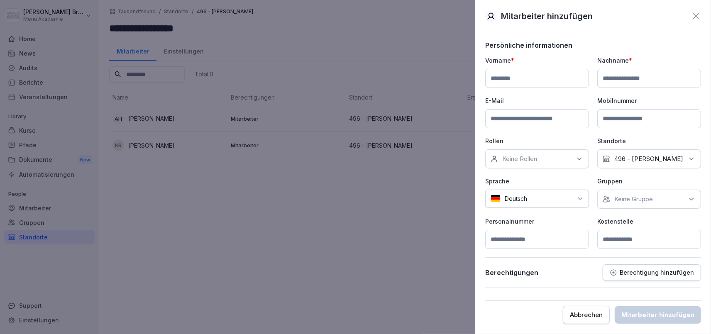
click at [559, 71] on input at bounding box center [537, 78] width 104 height 19
type input "******"
type input "*****"
click at [622, 196] on p "Keine Gruppe" at bounding box center [633, 199] width 39 height 8
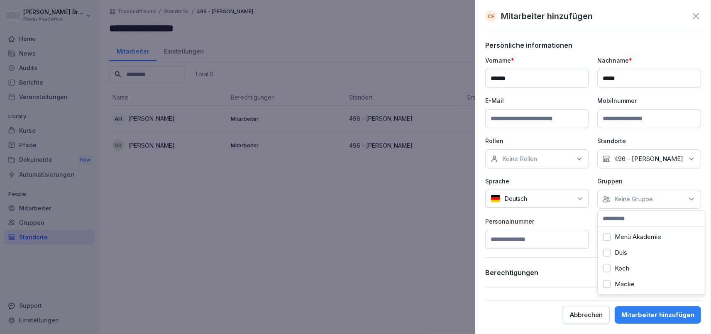
click at [615, 238] on label "Menü Akademie" at bounding box center [638, 236] width 46 height 7
click at [655, 317] on div "Mitarbeiter hinzufügen" at bounding box center [657, 314] width 73 height 9
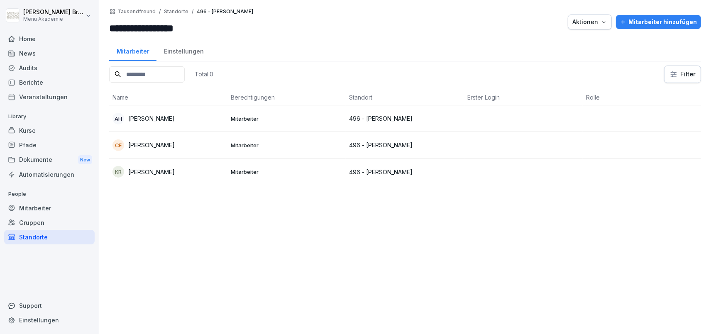
click at [153, 176] on div "KR [PERSON_NAME]" at bounding box center [168, 172] width 112 height 12
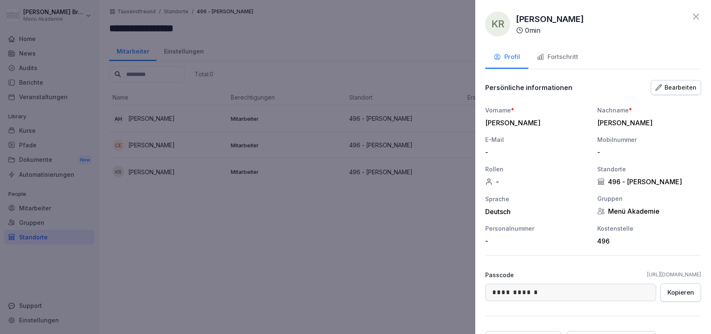
click at [156, 142] on div at bounding box center [355, 167] width 711 height 334
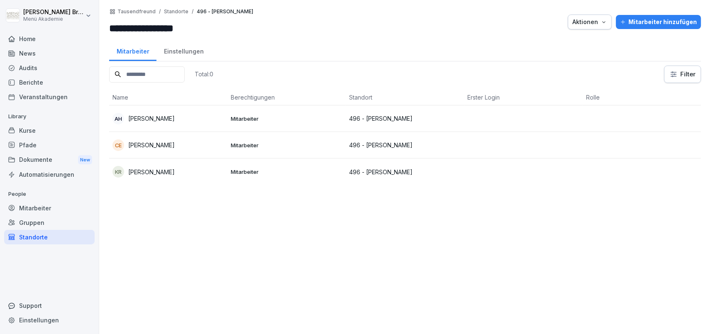
click at [157, 146] on p "[PERSON_NAME]" at bounding box center [151, 145] width 46 height 9
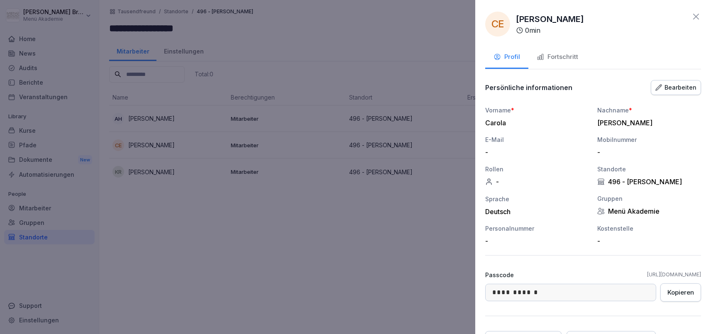
click at [681, 87] on div "Bearbeiten" at bounding box center [675, 87] width 41 height 9
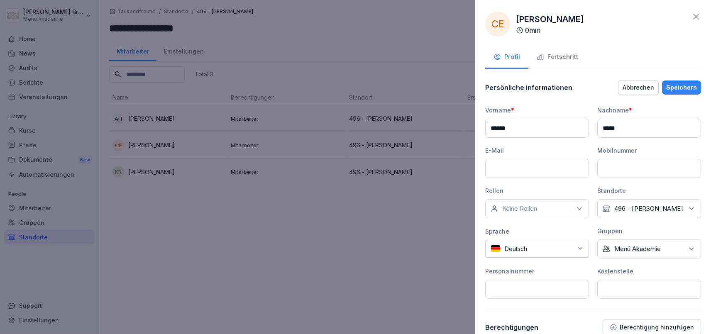
click at [627, 288] on input at bounding box center [649, 289] width 104 height 19
type input "***"
click at [688, 93] on button "Speichern" at bounding box center [681, 88] width 39 height 14
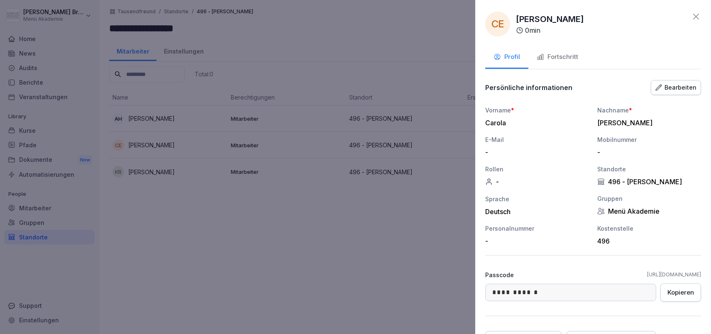
click at [688, 93] on button "Bearbeiten" at bounding box center [676, 87] width 50 height 15
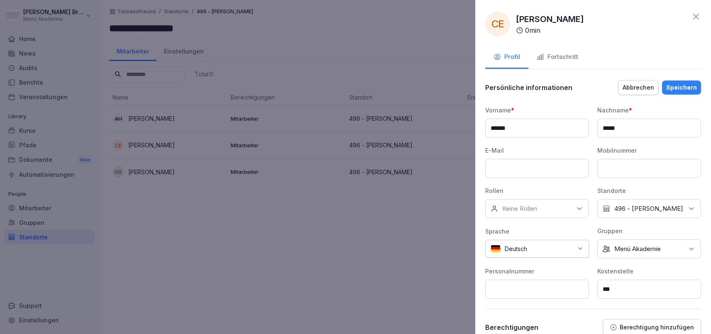
click at [673, 86] on div "Speichern" at bounding box center [681, 87] width 31 height 9
click at [278, 222] on div at bounding box center [355, 167] width 711 height 334
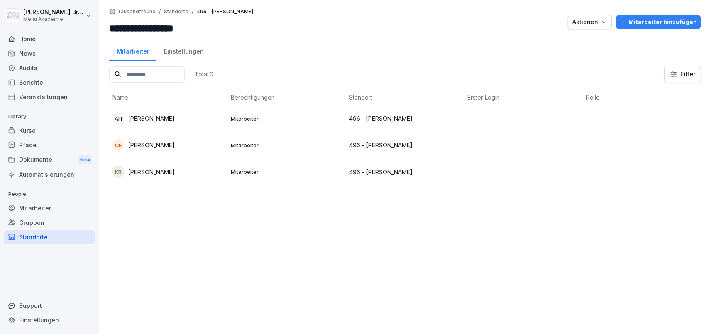
click at [642, 23] on div "Mitarbeiter hinzufügen" at bounding box center [658, 21] width 77 height 9
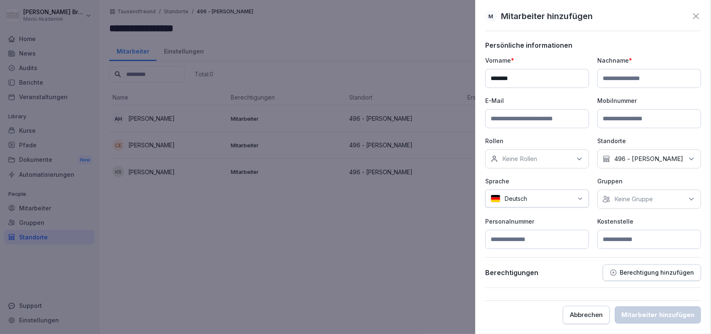
type input "*******"
type input "*****"
click at [617, 202] on p "Keine Gruppe" at bounding box center [633, 199] width 39 height 8
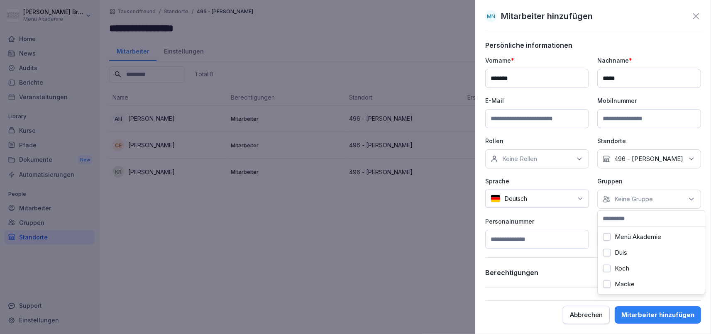
click at [618, 235] on label "Menü Akademie" at bounding box center [638, 236] width 46 height 7
click at [582, 249] on input at bounding box center [537, 239] width 104 height 19
click at [645, 235] on input at bounding box center [649, 239] width 104 height 19
type input "***"
click at [662, 314] on div "Mitarbeiter hinzufügen" at bounding box center [657, 314] width 73 height 9
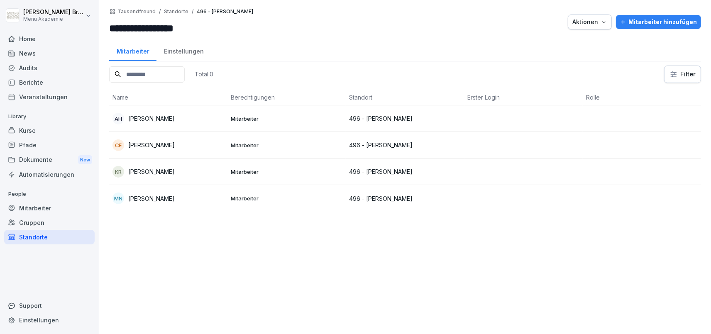
click at [354, 262] on div "Total: 0 Filter Name Berechtigungen Standort Erster Login [PERSON_NAME] [PERSON…" at bounding box center [405, 196] width 592 height 260
click at [646, 18] on div "Mitarbeiter hinzufügen" at bounding box center [658, 21] width 77 height 9
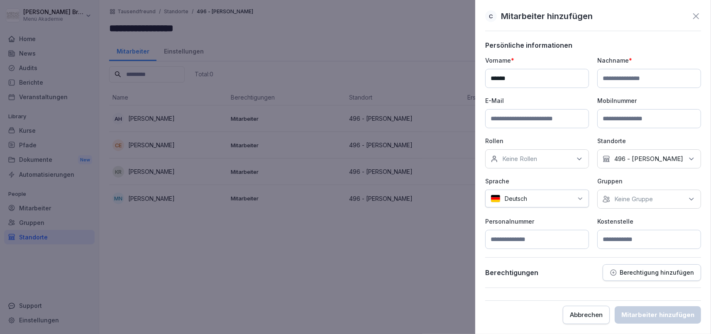
type input "******"
type input "*********"
click at [642, 203] on p "Keine Gruppe" at bounding box center [633, 199] width 39 height 8
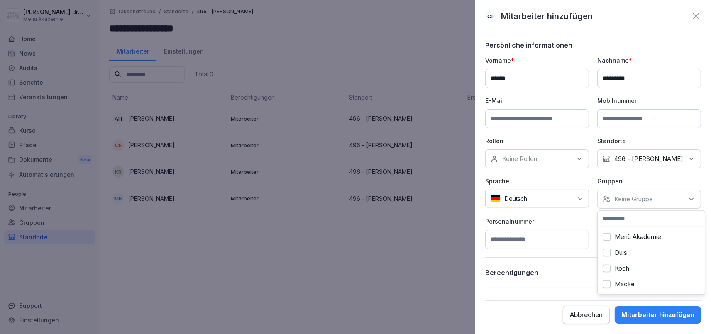
click at [620, 234] on label "Menü Akademie" at bounding box center [638, 236] width 46 height 7
drag, startPoint x: 559, startPoint y: 249, endPoint x: 562, endPoint y: 241, distance: 9.1
click at [559, 248] on div "Persönliche informationen Vorname * ****** Nachname * ********* E-Mail Mobilnum…" at bounding box center [593, 164] width 216 height 247
click at [613, 242] on input at bounding box center [649, 239] width 104 height 19
type input "***"
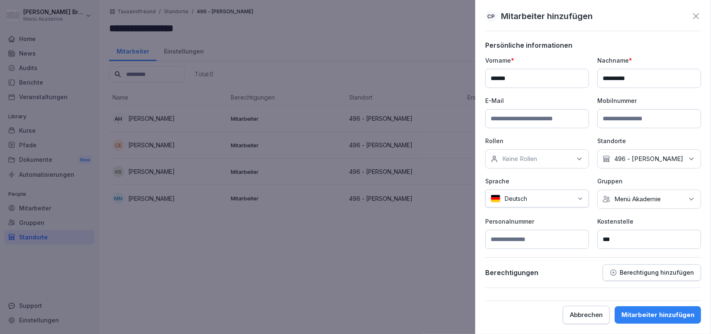
click at [654, 313] on div "Mitarbeiter hinzufügen" at bounding box center [657, 314] width 73 height 9
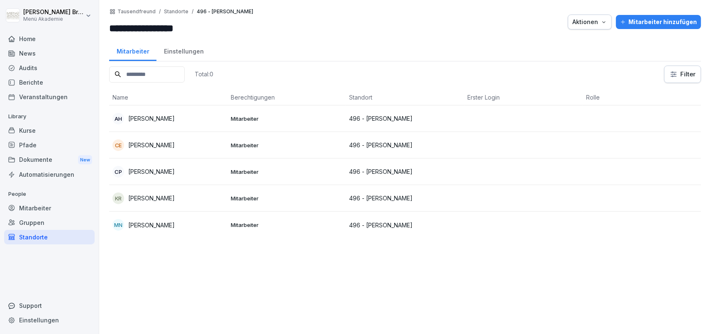
click at [387, 259] on div "Total: 0 Filter Name Berechtigungen Standort Erster Login [PERSON_NAME] [PERSON…" at bounding box center [405, 196] width 592 height 260
click at [47, 209] on div "Mitarbeiter" at bounding box center [49, 208] width 90 height 15
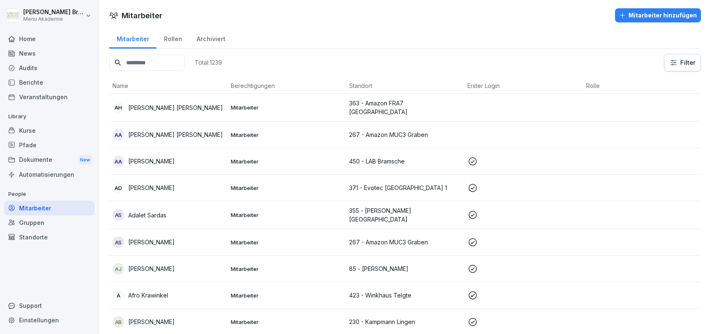
click at [144, 63] on input at bounding box center [147, 63] width 76 height 16
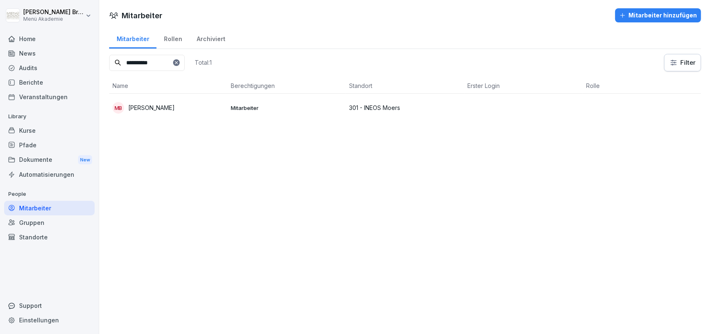
type input "**********"
click at [168, 114] on td "MB [PERSON_NAME]" at bounding box center [168, 108] width 118 height 28
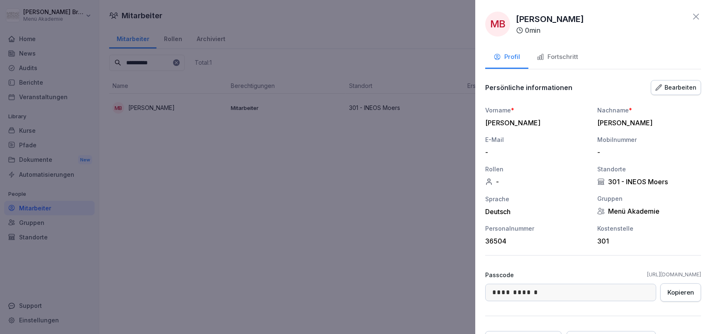
click at [565, 57] on div "Fortschritt" at bounding box center [558, 57] width 42 height 10
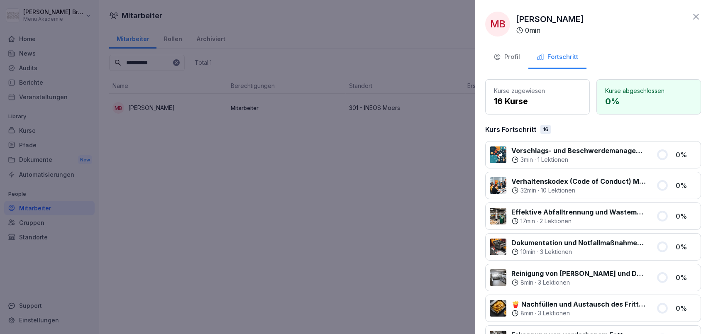
click at [342, 212] on div at bounding box center [355, 167] width 711 height 334
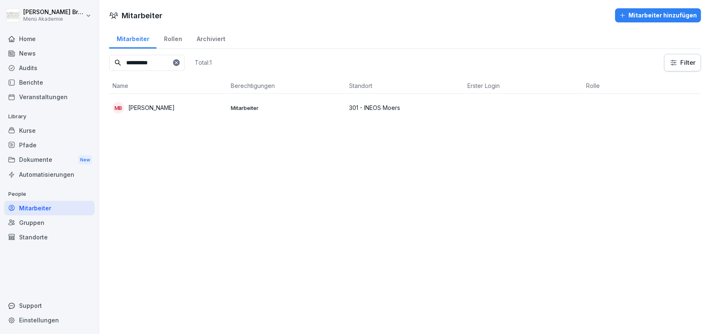
click at [178, 109] on div "MB [PERSON_NAME]" at bounding box center [168, 108] width 112 height 12
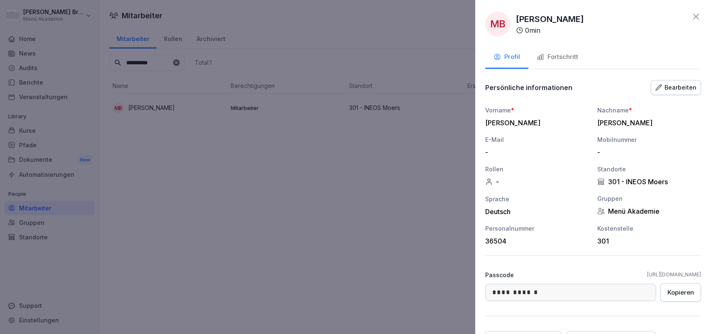
click at [363, 194] on div at bounding box center [355, 167] width 711 height 334
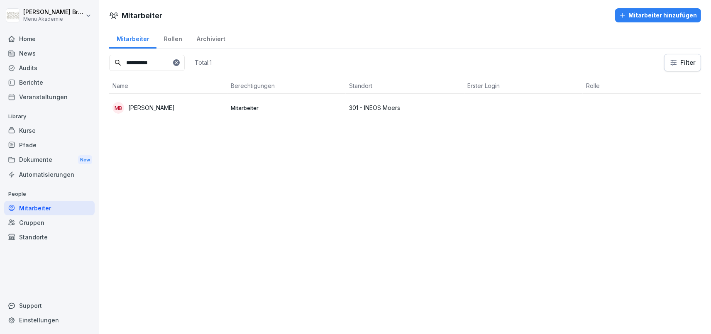
click at [258, 105] on p "Mitarbeiter" at bounding box center [287, 107] width 112 height 7
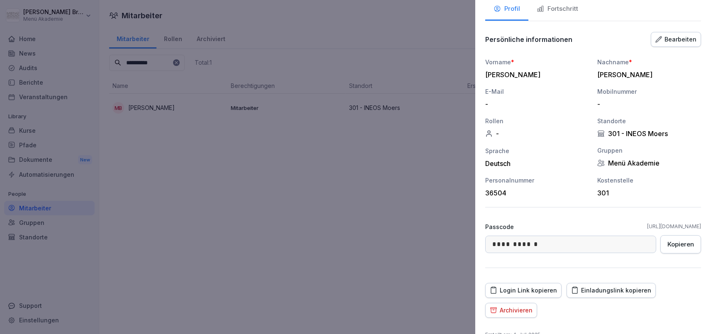
scroll to position [27, 0]
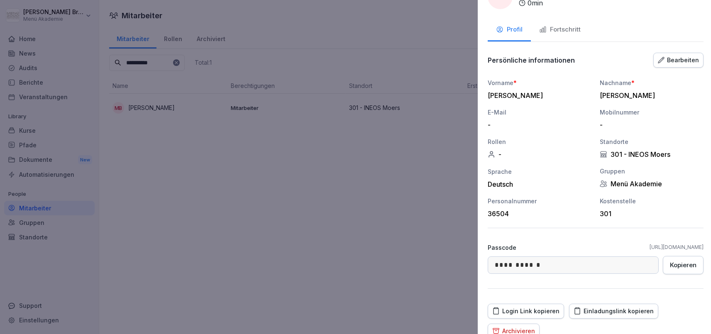
click at [358, 227] on div at bounding box center [355, 167] width 711 height 334
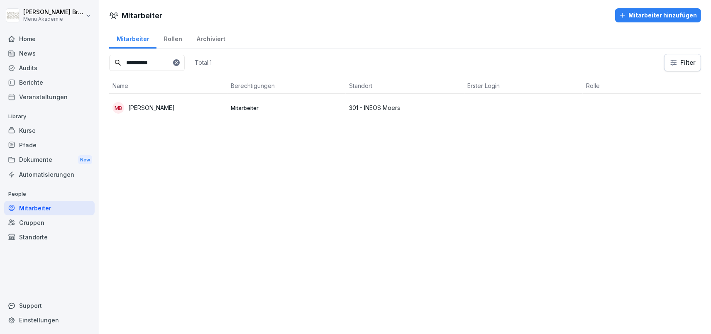
click at [175, 61] on input "**********" at bounding box center [147, 63] width 76 height 16
drag, startPoint x: 175, startPoint y: 61, endPoint x: 121, endPoint y: 69, distance: 54.6
click at [121, 69] on input "**********" at bounding box center [147, 63] width 76 height 16
click at [140, 67] on input at bounding box center [147, 63] width 76 height 16
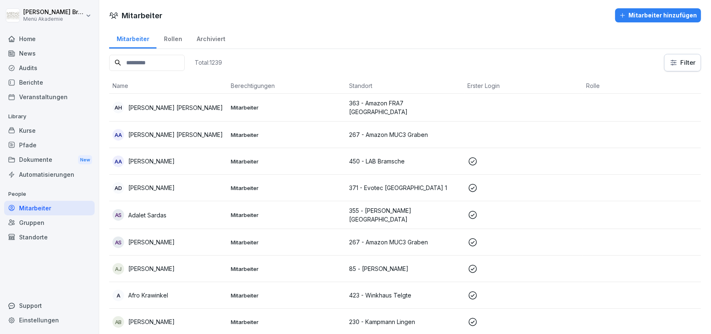
paste input "**********"
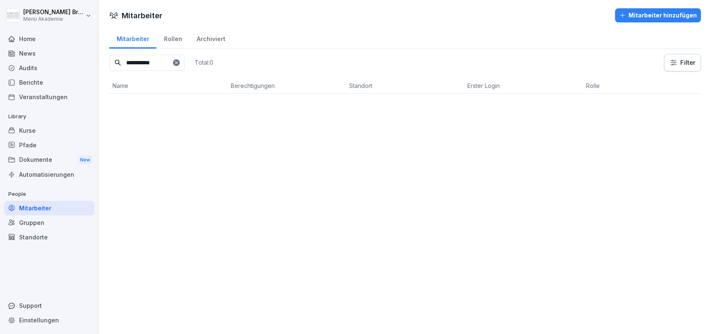
type input "**********"
click at [49, 234] on div "Standorte" at bounding box center [49, 237] width 90 height 15
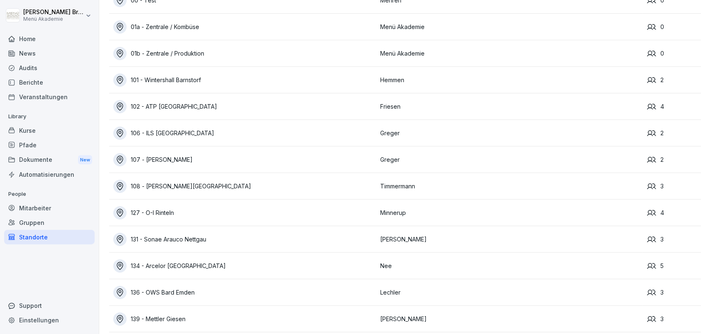
scroll to position [96, 0]
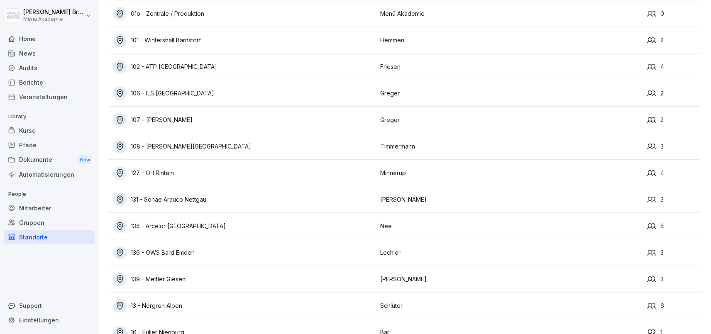
click at [181, 226] on div "134 - Arcelor [GEOGRAPHIC_DATA]" at bounding box center [244, 226] width 263 height 13
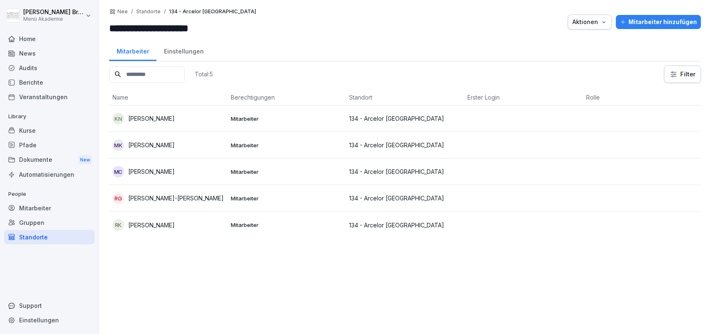
click at [46, 212] on div "Mitarbeiter" at bounding box center [49, 208] width 90 height 15
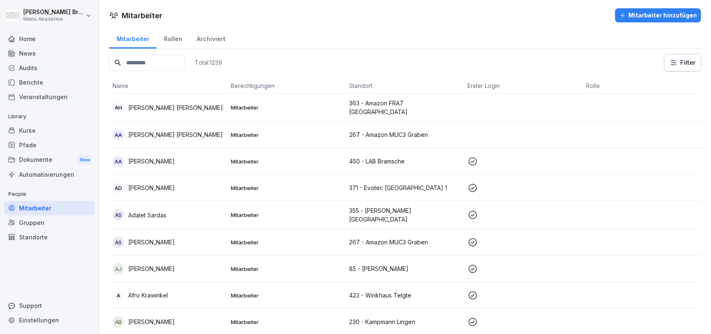
click at [161, 58] on input at bounding box center [147, 63] width 76 height 16
paste input "**********"
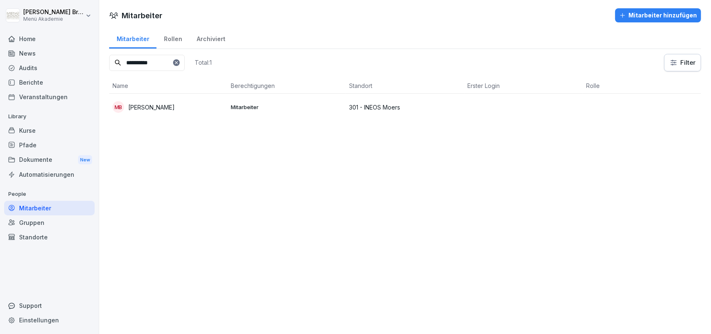
type input "**********"
drag, startPoint x: 37, startPoint y: 240, endPoint x: 218, endPoint y: 156, distance: 200.3
click at [201, 225] on div "**********" at bounding box center [355, 167] width 711 height 334
click at [185, 110] on div "MB [PERSON_NAME]" at bounding box center [168, 107] width 112 height 12
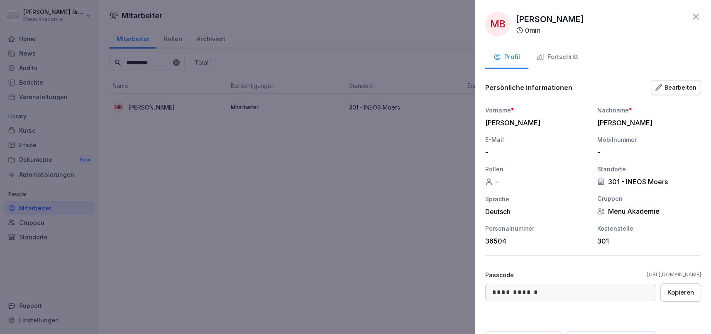
scroll to position [75, 0]
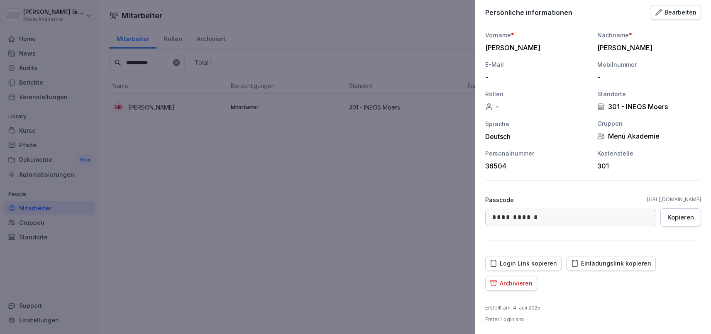
click at [638, 266] on div "Einladungslink kopieren" at bounding box center [611, 263] width 80 height 9
drag, startPoint x: 284, startPoint y: 190, endPoint x: 242, endPoint y: 166, distance: 48.3
click at [283, 189] on div at bounding box center [355, 167] width 711 height 334
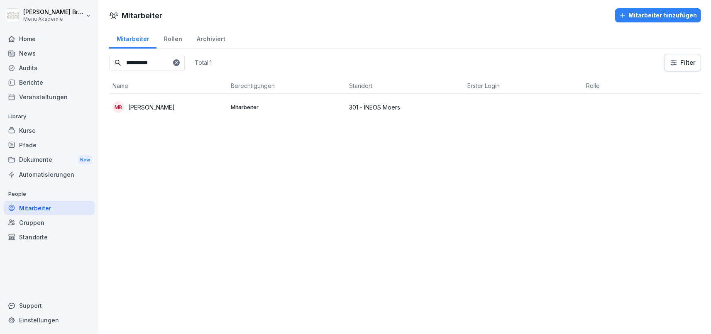
click at [144, 104] on p "[PERSON_NAME]" at bounding box center [151, 107] width 46 height 9
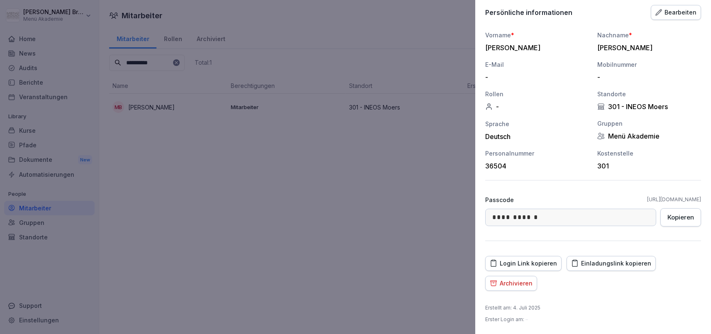
click at [598, 265] on div "Einladungslink kopieren" at bounding box center [611, 263] width 80 height 9
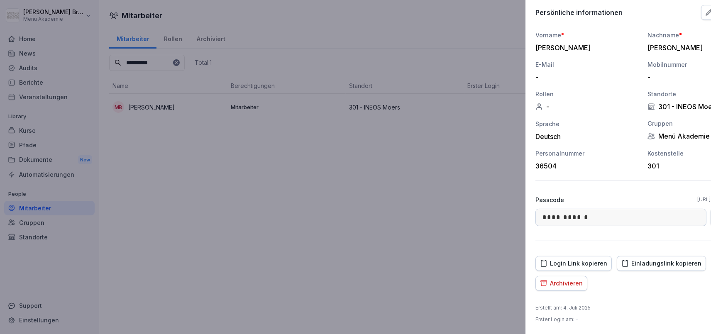
click at [401, 189] on div at bounding box center [355, 167] width 711 height 334
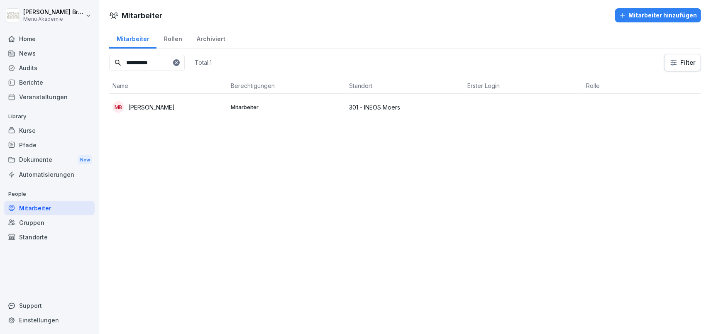
click at [17, 239] on div "Standorte" at bounding box center [49, 237] width 90 height 15
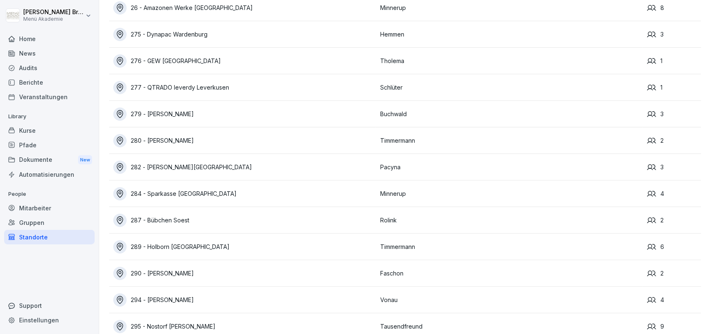
scroll to position [5626, 0]
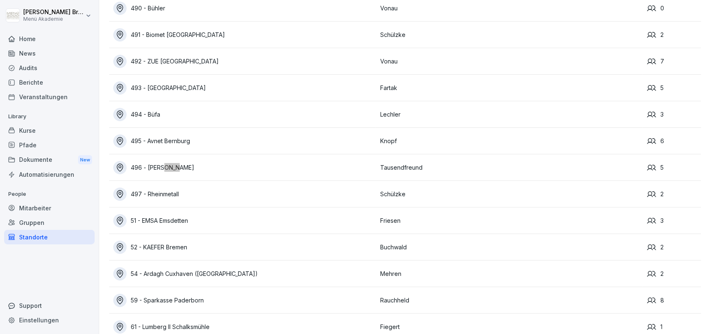
click at [195, 169] on div "496 - [PERSON_NAME]" at bounding box center [244, 167] width 263 height 13
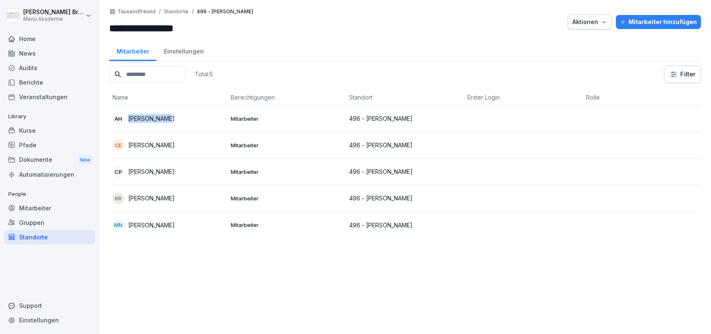
copy p "[PERSON_NAME]"
drag, startPoint x: 182, startPoint y: 120, endPoint x: 129, endPoint y: 122, distance: 52.7
click at [129, 122] on div "AH [PERSON_NAME]" at bounding box center [168, 119] width 112 height 12
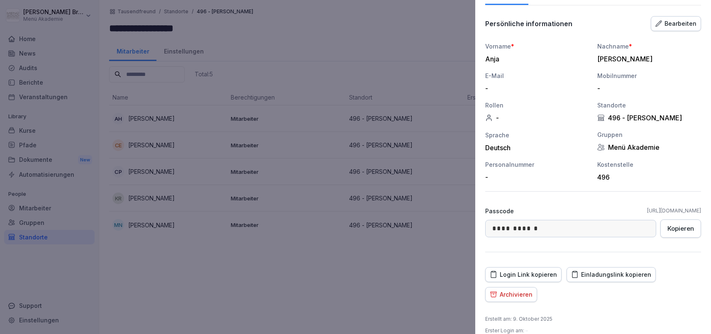
scroll to position [75, 0]
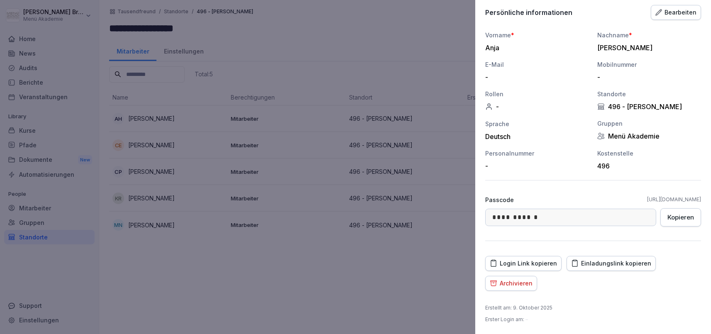
click at [628, 263] on div "Einladungslink kopieren" at bounding box center [611, 263] width 80 height 9
drag, startPoint x: 179, startPoint y: 283, endPoint x: 179, endPoint y: 244, distance: 39.8
click at [179, 281] on div at bounding box center [355, 167] width 711 height 334
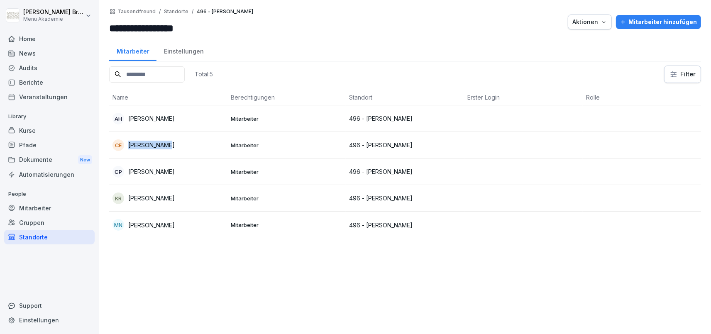
copy p "[PERSON_NAME]"
drag, startPoint x: 168, startPoint y: 145, endPoint x: 129, endPoint y: 146, distance: 39.5
click at [129, 146] on div "CE [PERSON_NAME]" at bounding box center [168, 145] width 112 height 12
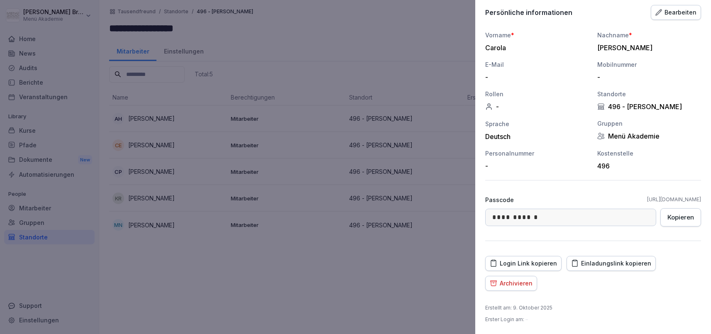
click at [628, 266] on div "Einladungslink kopieren" at bounding box center [611, 263] width 80 height 9
drag, startPoint x: 190, startPoint y: 254, endPoint x: 190, endPoint y: 249, distance: 4.6
click at [192, 257] on div at bounding box center [355, 167] width 711 height 334
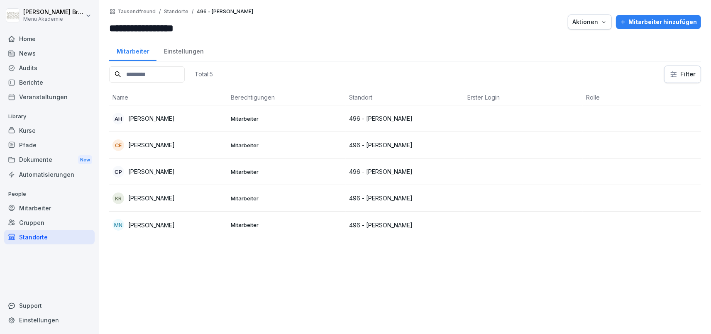
copy p "[PERSON_NAME]"
drag, startPoint x: 183, startPoint y: 173, endPoint x: 120, endPoint y: 175, distance: 63.1
click at [120, 175] on div "CP [PERSON_NAME]" at bounding box center [168, 172] width 112 height 12
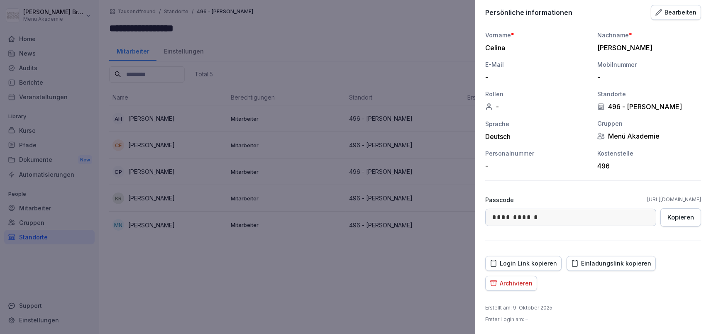
click at [614, 262] on div "Einladungslink kopieren" at bounding box center [611, 263] width 80 height 9
click at [278, 331] on div at bounding box center [355, 167] width 711 height 334
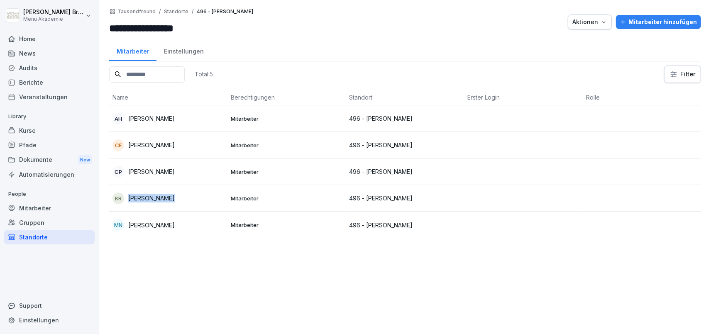
copy p "[PERSON_NAME]"
drag, startPoint x: 173, startPoint y: 199, endPoint x: 130, endPoint y: 199, distance: 43.2
click at [130, 199] on div "KR [PERSON_NAME]" at bounding box center [168, 199] width 112 height 12
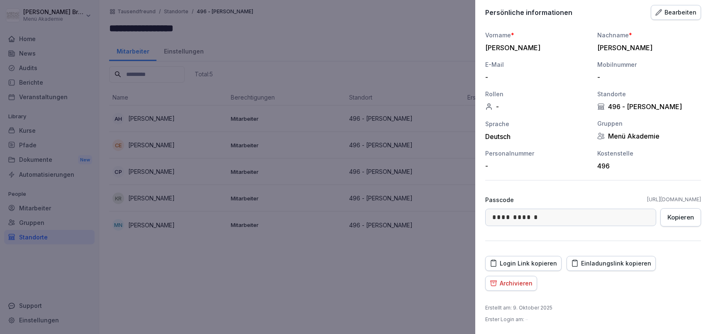
click at [604, 262] on div "Einladungslink kopieren" at bounding box center [611, 263] width 80 height 9
click at [239, 269] on div at bounding box center [355, 167] width 711 height 334
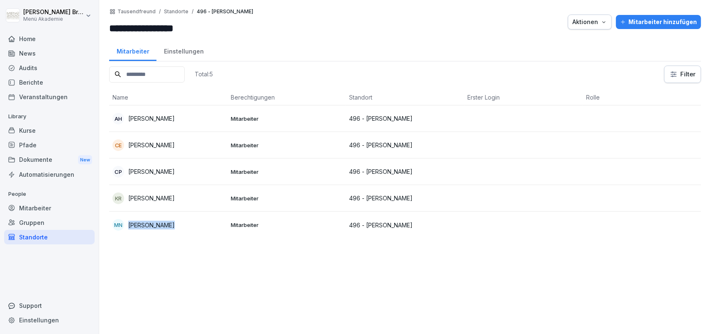
drag, startPoint x: 181, startPoint y: 226, endPoint x: 126, endPoint y: 225, distance: 54.4
click at [126, 225] on div "MN [PERSON_NAME]" at bounding box center [168, 225] width 112 height 12
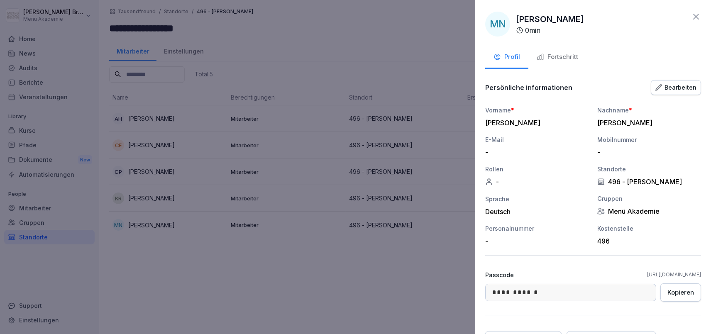
click at [195, 281] on div at bounding box center [355, 167] width 711 height 334
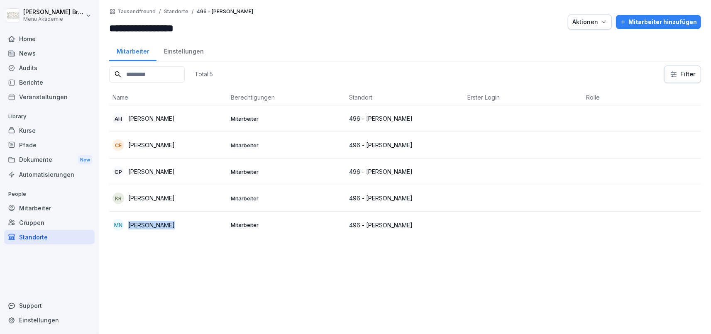
copy p "[PERSON_NAME]"
drag, startPoint x: 176, startPoint y: 226, endPoint x: 121, endPoint y: 223, distance: 55.7
click at [121, 223] on div "MN [PERSON_NAME]" at bounding box center [168, 225] width 112 height 12
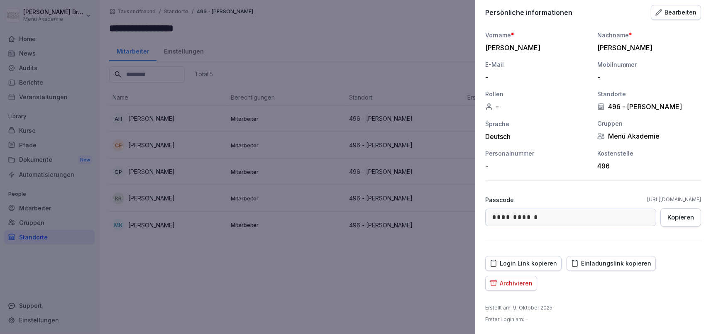
click at [611, 261] on div "Einladungslink kopieren" at bounding box center [611, 263] width 80 height 9
click at [342, 285] on div at bounding box center [355, 167] width 711 height 334
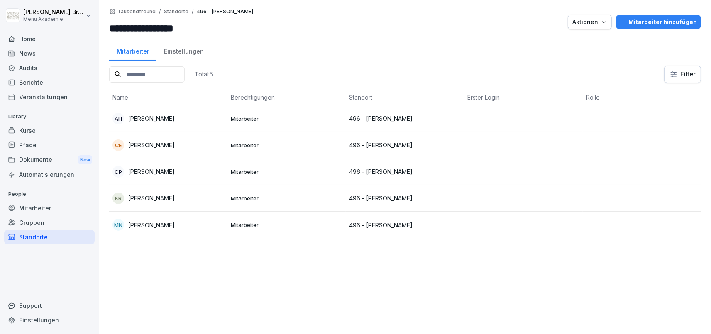
click at [40, 239] on div "Standorte" at bounding box center [49, 237] width 90 height 15
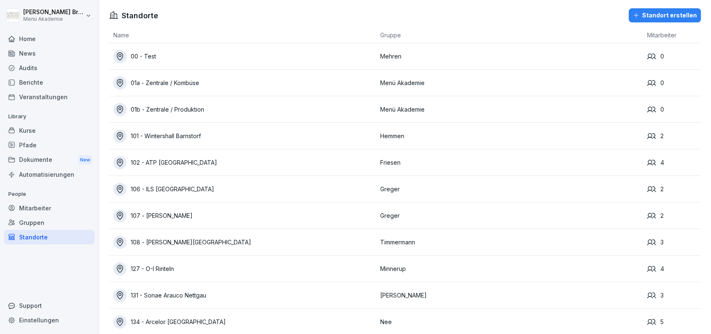
scroll to position [3794, 0]
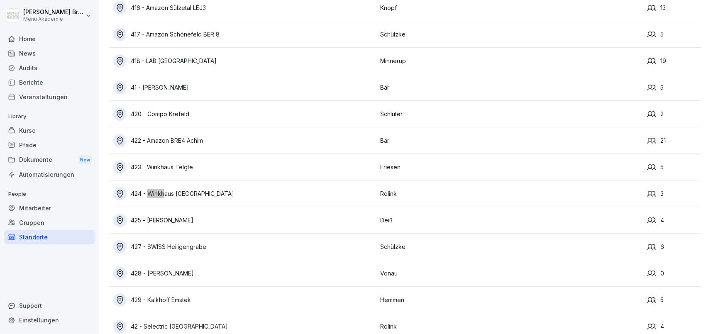
click at [227, 191] on div "424 - Winkhaus [GEOGRAPHIC_DATA]" at bounding box center [244, 193] width 263 height 13
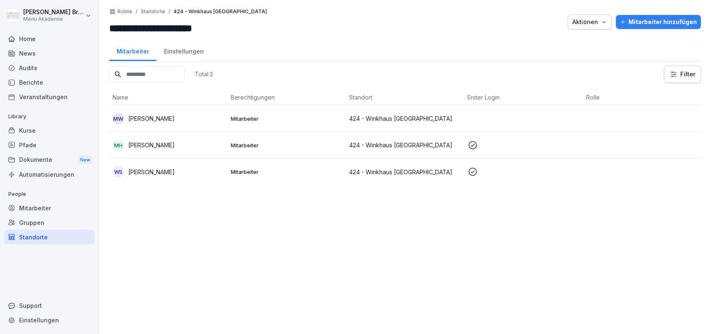
click at [45, 235] on div "Standorte" at bounding box center [49, 237] width 90 height 15
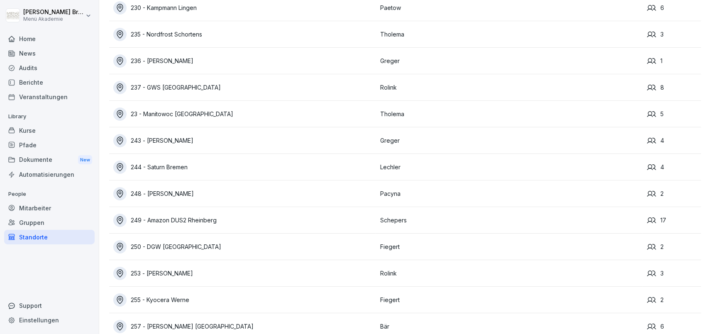
scroll to position [4404, 0]
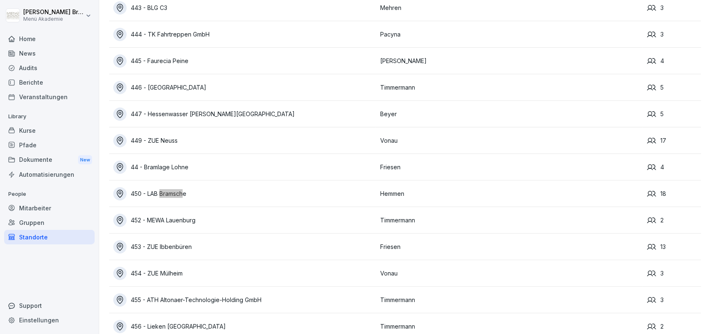
click at [205, 195] on div "450 - LAB Bramsche" at bounding box center [244, 193] width 263 height 13
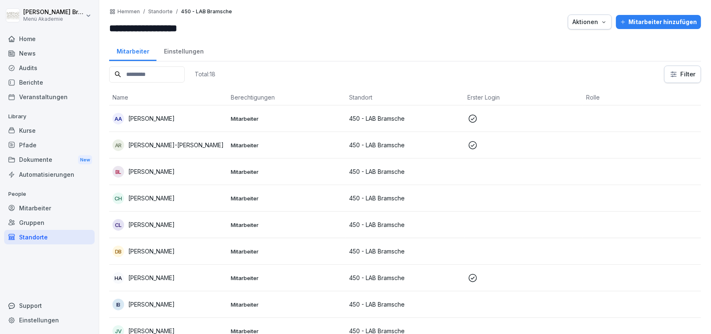
click at [150, 79] on input at bounding box center [147, 74] width 76 height 16
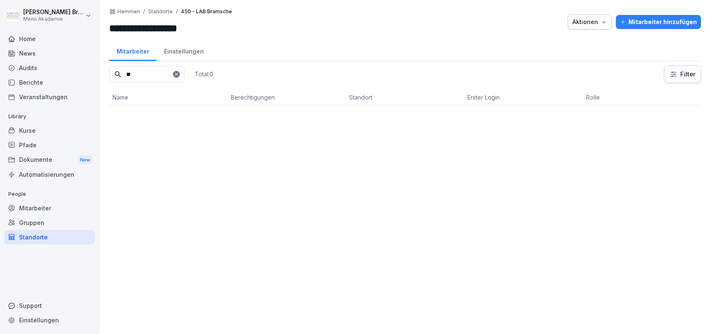
type input "*"
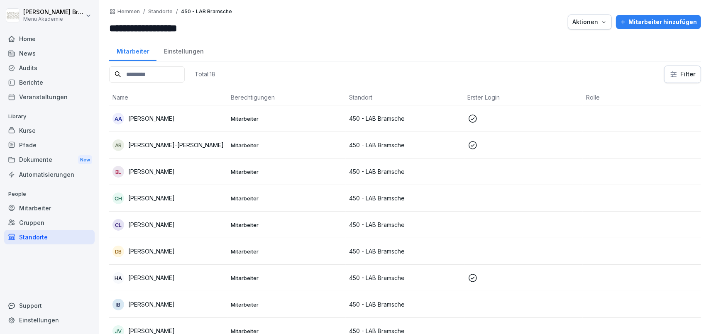
click at [53, 203] on div "Mitarbeiter" at bounding box center [49, 208] width 90 height 15
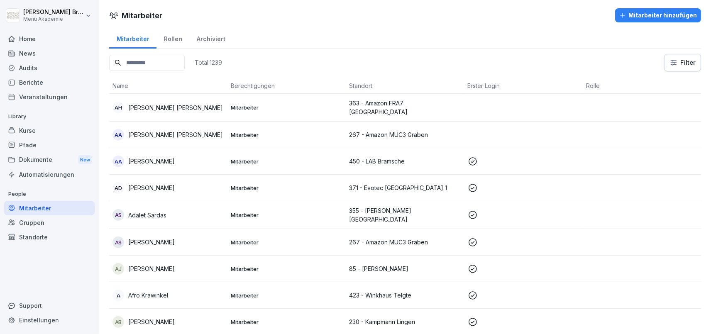
click at [185, 67] on input at bounding box center [147, 63] width 76 height 16
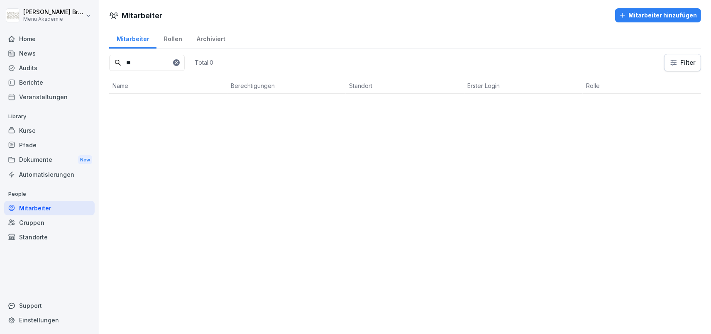
type input "*"
click at [45, 233] on div "Standorte" at bounding box center [49, 237] width 90 height 15
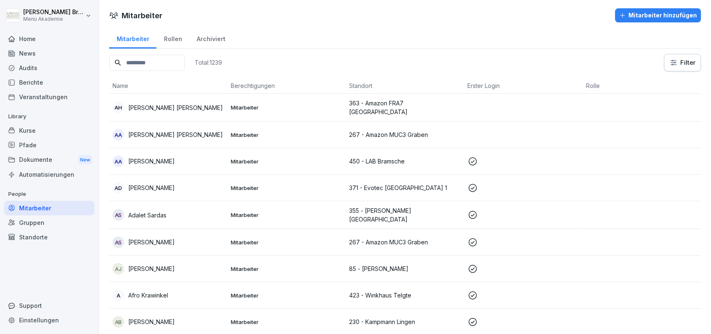
click at [44, 235] on div "Standorte" at bounding box center [49, 237] width 90 height 15
click at [30, 240] on div "Standorte" at bounding box center [49, 237] width 90 height 15
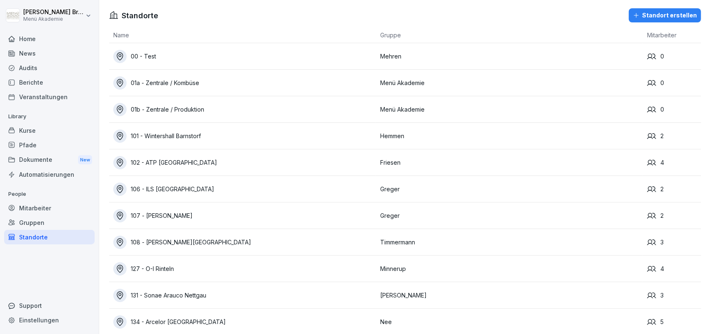
click at [30, 239] on div "Standorte" at bounding box center [49, 237] width 90 height 15
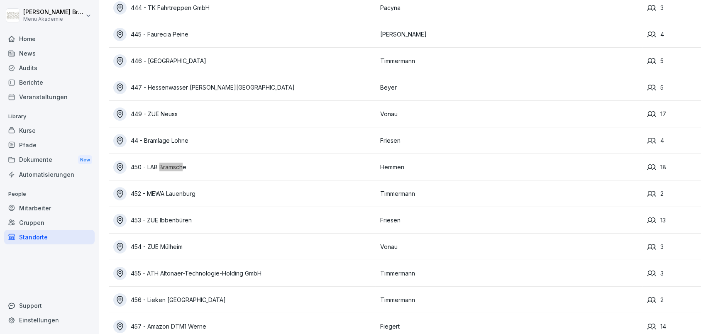
click at [195, 164] on div "450 - LAB Bramsche" at bounding box center [244, 167] width 263 height 13
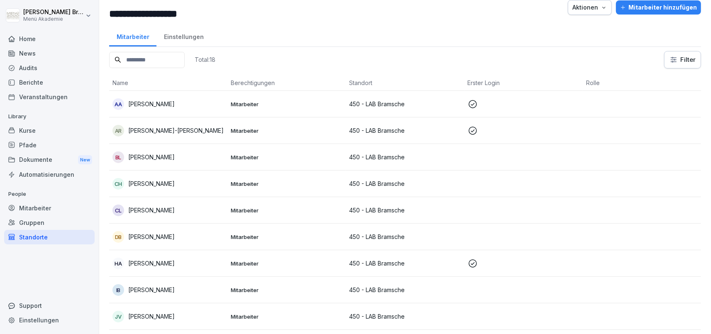
click at [661, 10] on div "Mitarbeiter hinzufügen" at bounding box center [658, 7] width 77 height 9
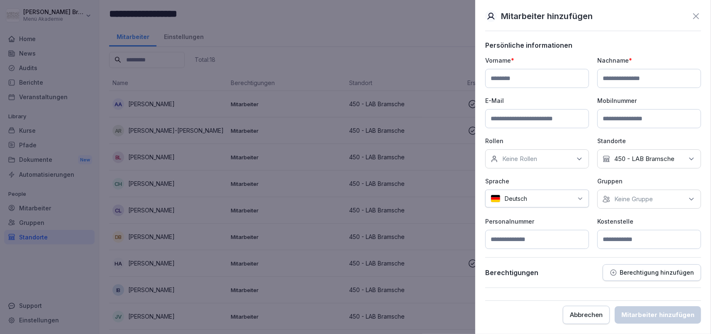
click at [518, 75] on input at bounding box center [537, 78] width 104 height 19
click at [540, 74] on input at bounding box center [537, 78] width 104 height 19
type input "****"
type input "*********"
click at [554, 113] on input at bounding box center [537, 118] width 104 height 19
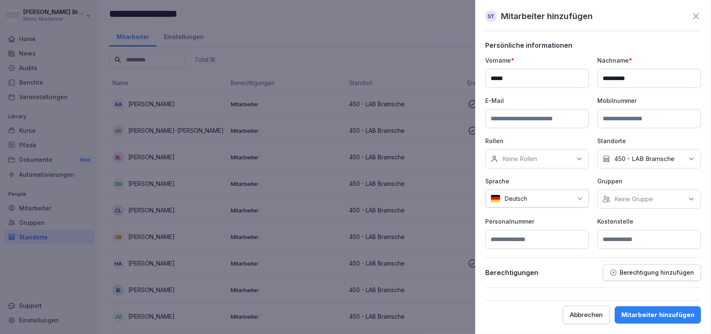
paste input "**********"
type input "**********"
click at [630, 203] on div "Keine Gruppe" at bounding box center [649, 199] width 104 height 19
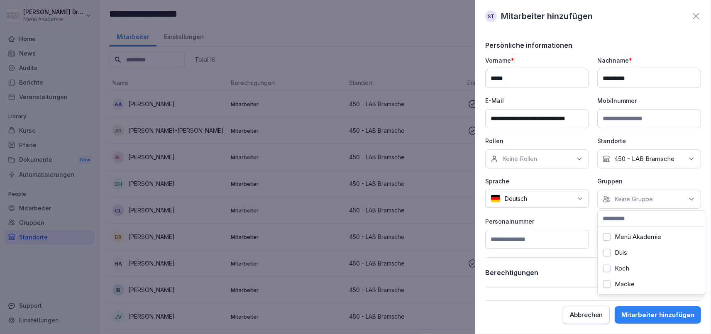
click at [628, 235] on label "Menü Akademie" at bounding box center [638, 236] width 46 height 7
click at [583, 254] on div "**********" at bounding box center [593, 164] width 216 height 247
click at [638, 246] on input at bounding box center [649, 239] width 104 height 19
type input "***"
click at [656, 317] on div "Mitarbeiter hinzufügen" at bounding box center [657, 314] width 73 height 9
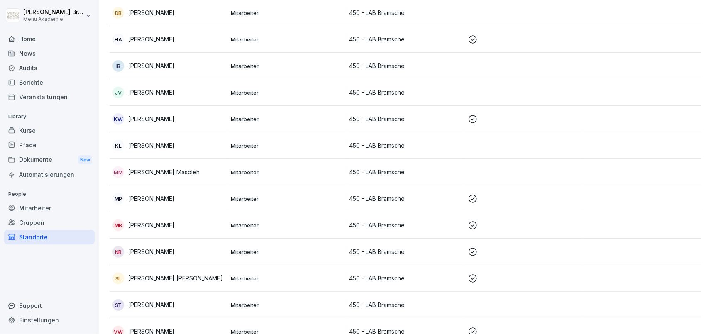
scroll to position [276, 0]
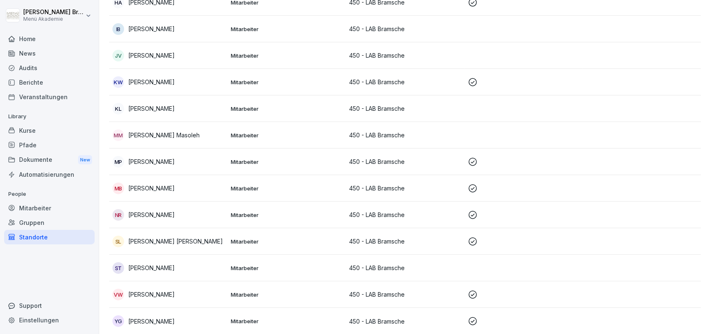
click at [157, 269] on p "[PERSON_NAME]" at bounding box center [151, 268] width 46 height 9
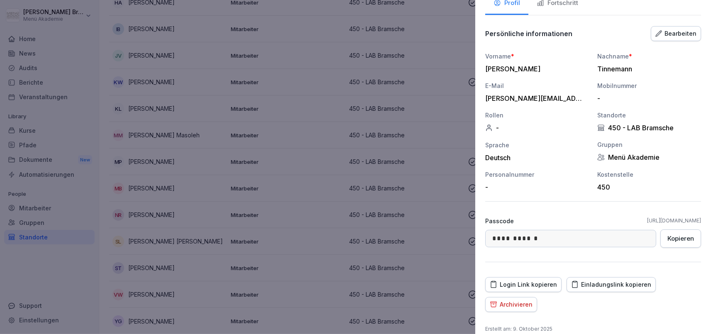
scroll to position [75, 0]
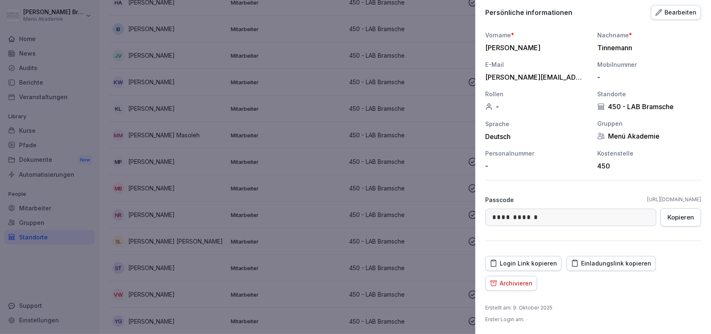
click at [573, 263] on icon "button" at bounding box center [574, 263] width 7 height 7
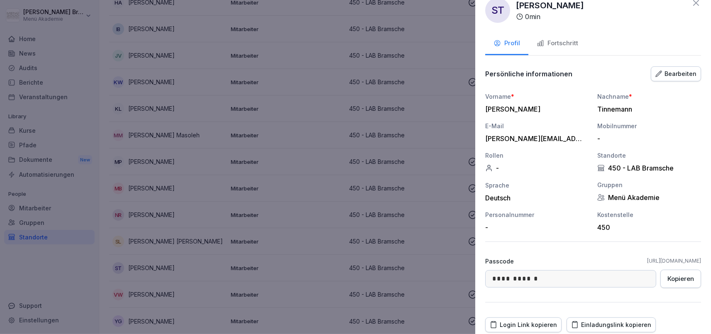
scroll to position [0, 0]
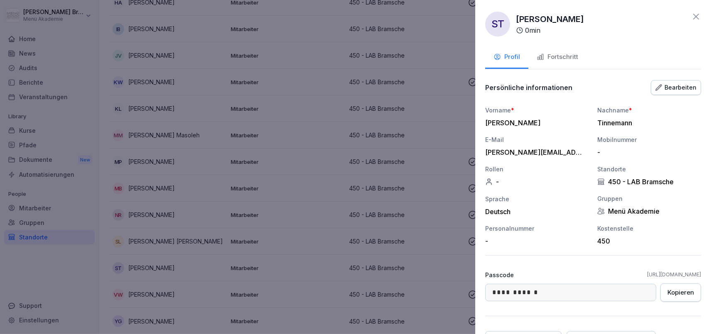
click at [539, 54] on icon "button" at bounding box center [540, 56] width 7 height 7
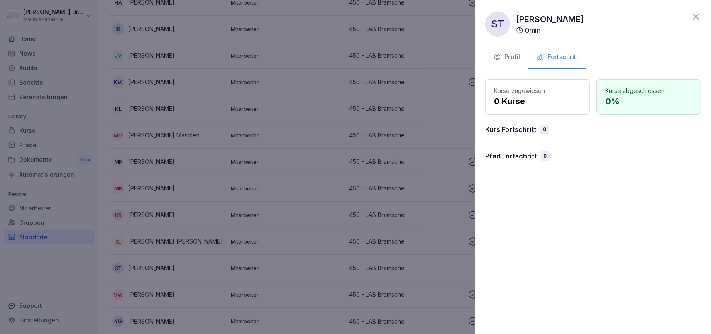
click at [508, 62] on button "Profil" at bounding box center [506, 57] width 43 height 22
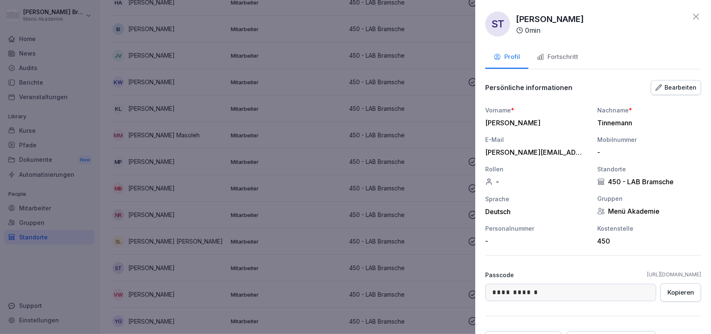
scroll to position [75, 0]
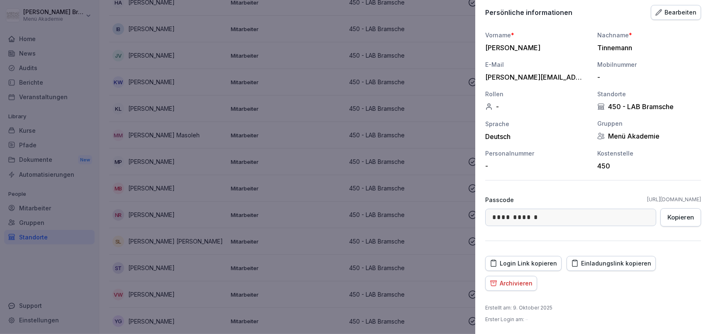
click at [360, 200] on div at bounding box center [355, 167] width 711 height 334
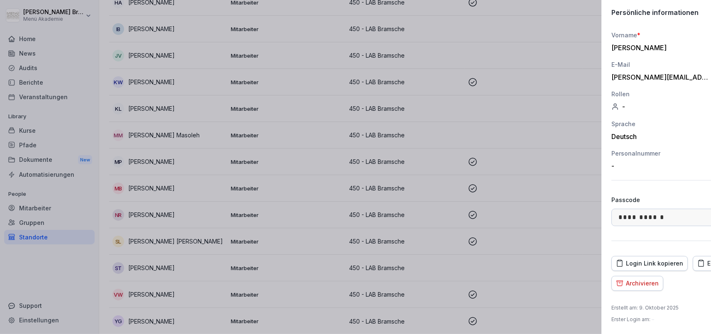
scroll to position [276, 0]
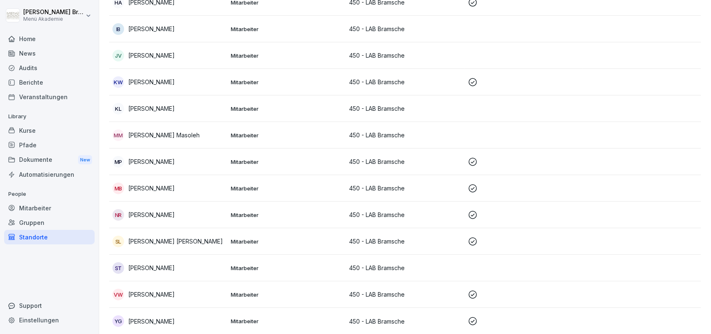
click at [24, 239] on div "Standorte" at bounding box center [49, 237] width 90 height 15
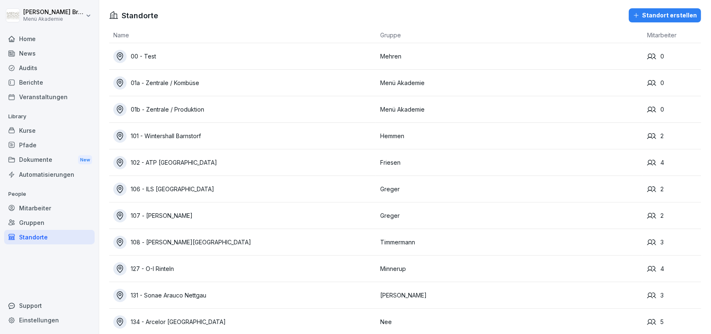
click at [30, 204] on div "Mitarbeiter" at bounding box center [49, 208] width 90 height 15
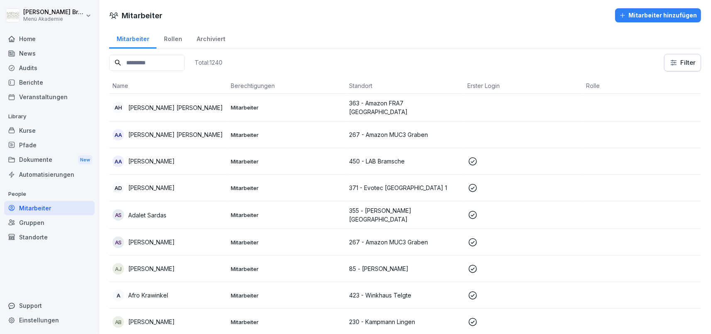
click at [151, 66] on input at bounding box center [147, 63] width 76 height 16
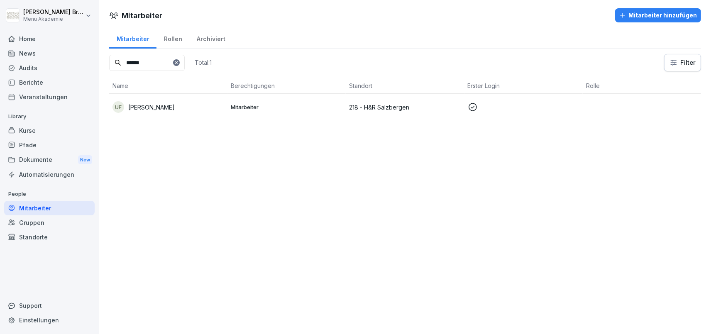
type input "******"
click at [166, 103] on div "UF [PERSON_NAME]" at bounding box center [168, 107] width 112 height 12
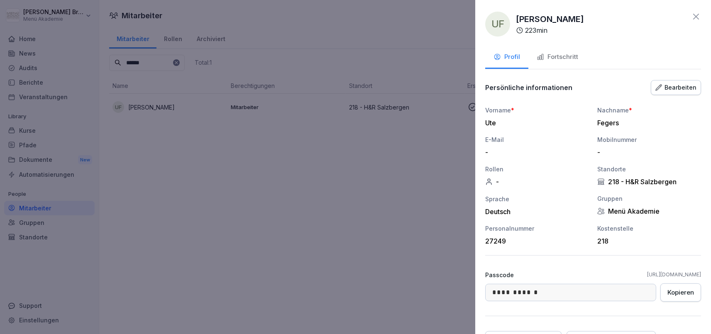
click at [666, 93] on button "Bearbeiten" at bounding box center [676, 87] width 50 height 15
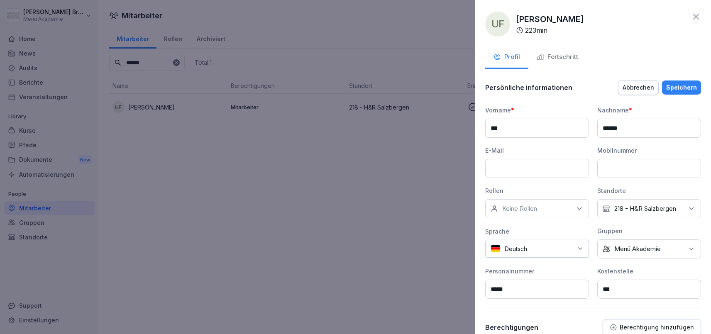
click at [527, 163] on input at bounding box center [537, 168] width 104 height 19
paste input "**********"
type input "**********"
click at [678, 81] on button "Speichern" at bounding box center [681, 88] width 39 height 14
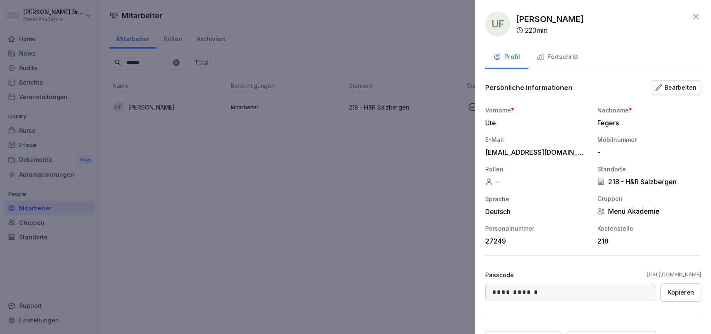
click at [553, 55] on div "Fortschritt" at bounding box center [558, 57] width 42 height 10
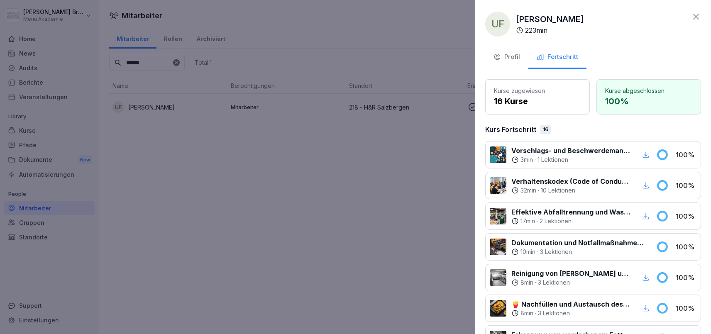
click at [506, 62] on button "Profil" at bounding box center [506, 57] width 43 height 22
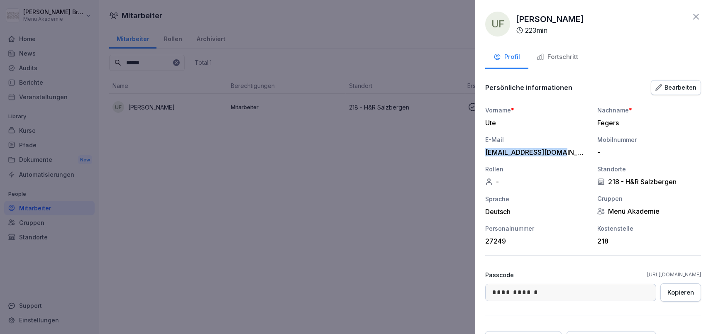
drag, startPoint x: 564, startPoint y: 153, endPoint x: 485, endPoint y: 156, distance: 78.5
click at [485, 156] on div "[EMAIL_ADDRESS][DOMAIN_NAME]" at bounding box center [535, 152] width 100 height 8
copy div "[EMAIL_ADDRESS][DOMAIN_NAME]"
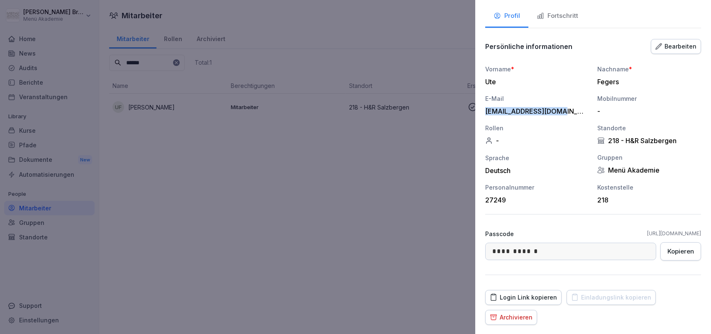
scroll to position [27, 0]
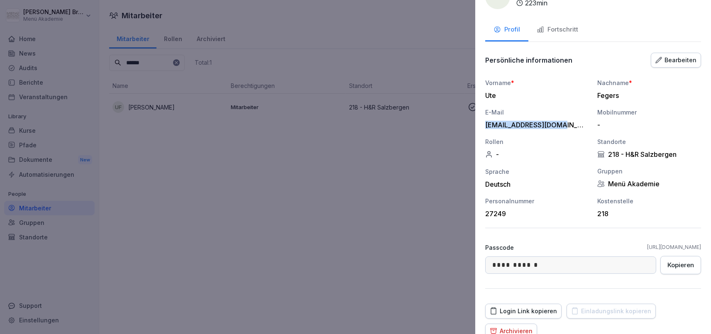
click at [684, 62] on div "Bearbeiten" at bounding box center [675, 60] width 41 height 9
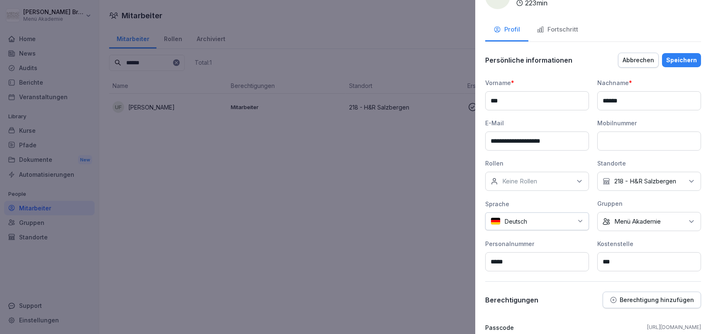
click at [678, 217] on div "Keine Gruppe Menü Akademie" at bounding box center [649, 221] width 104 height 19
click at [624, 247] on input at bounding box center [651, 241] width 107 height 16
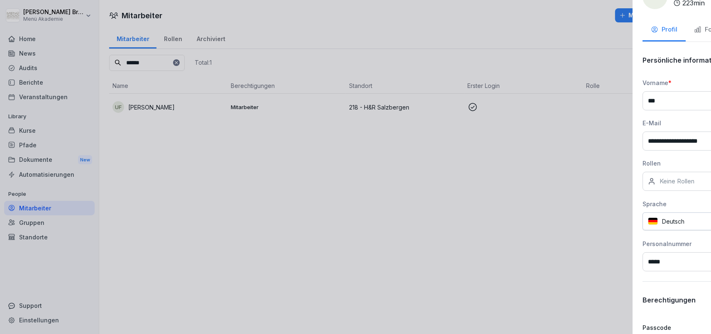
click at [427, 233] on div at bounding box center [355, 167] width 711 height 334
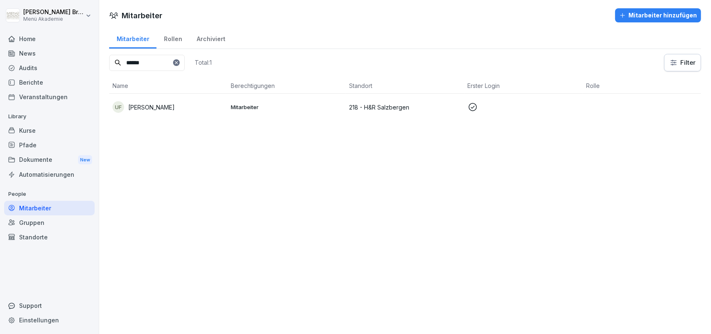
click at [383, 106] on p "218 - H&R Salzbergen" at bounding box center [405, 107] width 112 height 9
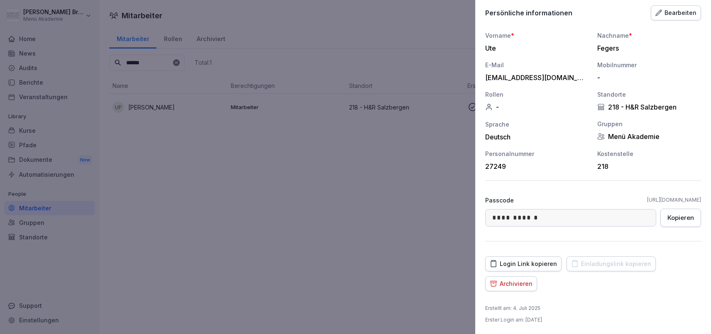
scroll to position [75, 0]
click at [263, 237] on div at bounding box center [355, 167] width 711 height 334
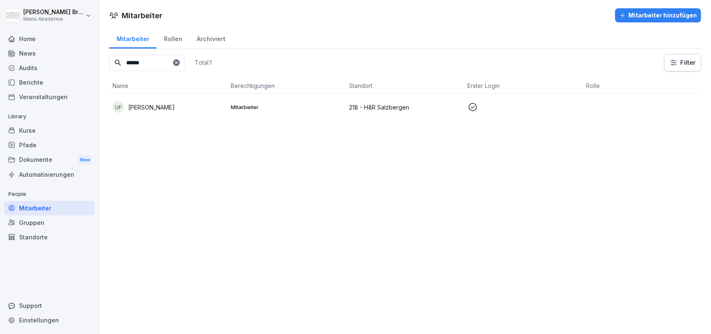
click at [49, 210] on div "Mitarbeiter" at bounding box center [49, 208] width 90 height 15
click at [45, 238] on div "Standorte" at bounding box center [49, 237] width 90 height 15
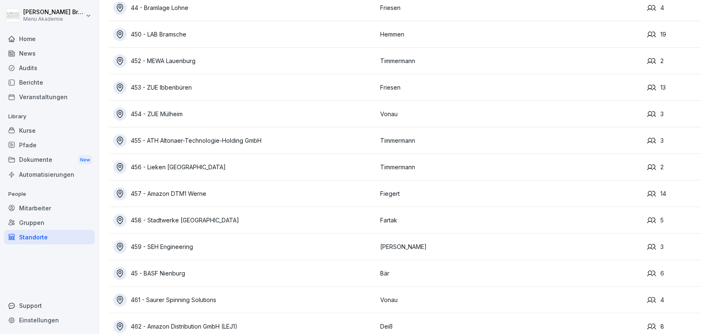
scroll to position [5227, 0]
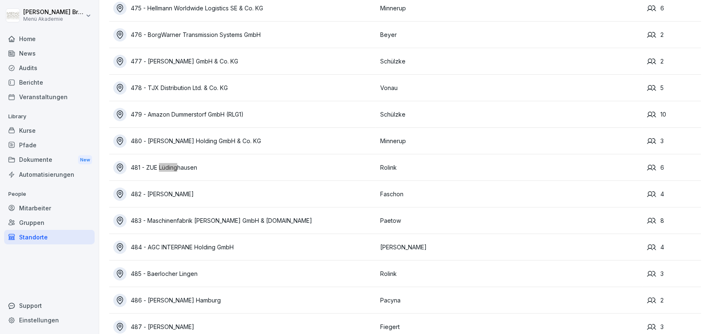
click at [190, 171] on div "481 - ZUE Lüdinghausen" at bounding box center [244, 167] width 263 height 13
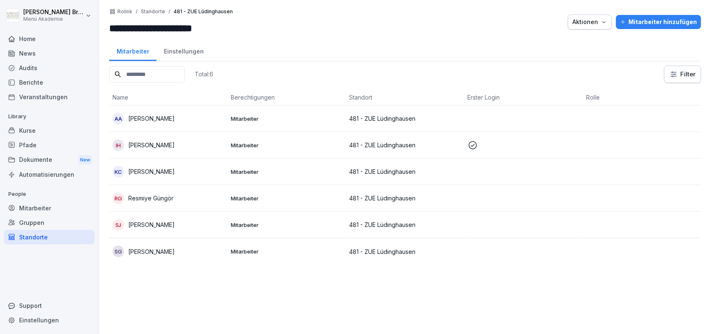
click at [156, 117] on div "AA [PERSON_NAME]" at bounding box center [168, 119] width 112 height 12
drag, startPoint x: 162, startPoint y: 119, endPoint x: 137, endPoint y: 120, distance: 24.9
click at [161, 120] on div "AA [PERSON_NAME]" at bounding box center [168, 119] width 112 height 12
drag, startPoint x: 157, startPoint y: 117, endPoint x: 129, endPoint y: 119, distance: 27.9
click at [130, 120] on p "[PERSON_NAME]" at bounding box center [151, 118] width 46 height 9
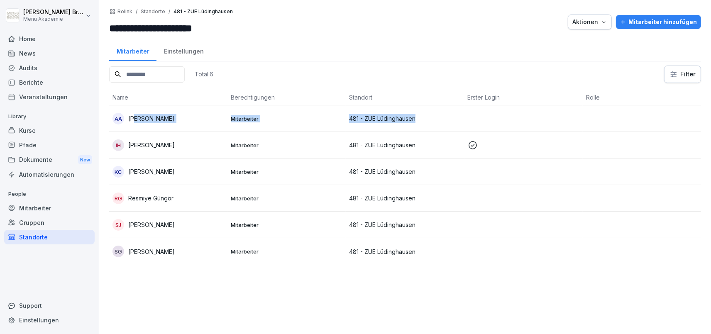
drag, startPoint x: 129, startPoint y: 112, endPoint x: 134, endPoint y: 115, distance: 6.3
drag, startPoint x: 165, startPoint y: 117, endPoint x: 153, endPoint y: 118, distance: 12.1
click at [153, 118] on div "AA [PERSON_NAME]" at bounding box center [168, 119] width 112 height 12
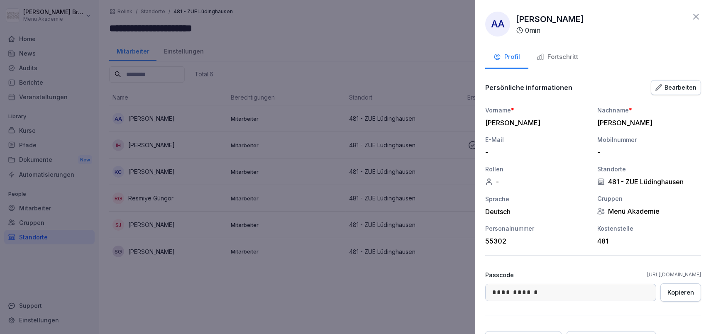
drag, startPoint x: 131, startPoint y: 275, endPoint x: 71, endPoint y: 313, distance: 70.5
click at [131, 276] on div at bounding box center [355, 167] width 711 height 334
